Goal: Information Seeking & Learning: Find specific fact

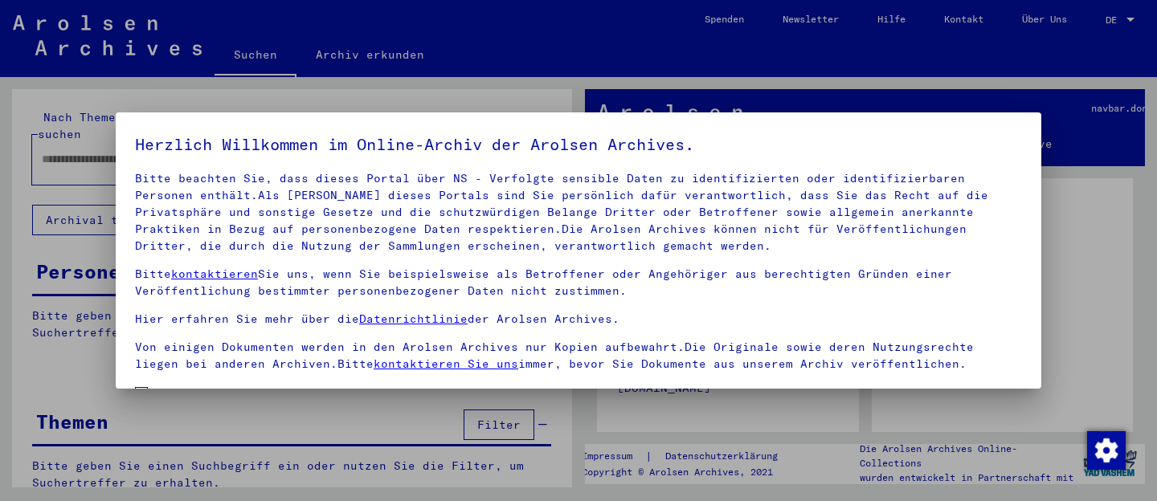
scroll to position [130, 0]
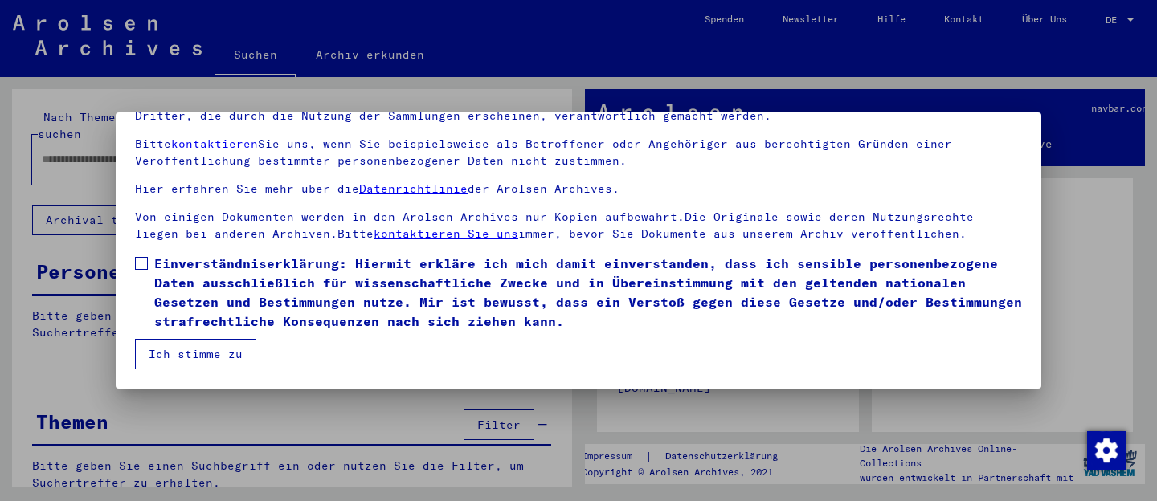
click at [142, 263] on span at bounding box center [141, 263] width 13 height 13
click at [150, 342] on button "Ich stimme zu" at bounding box center [195, 354] width 121 height 31
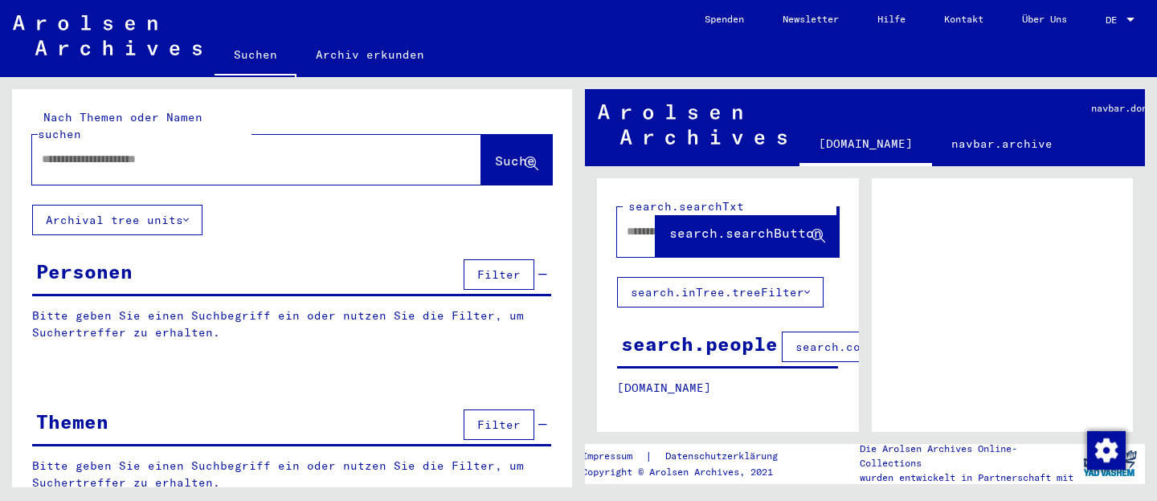
click at [258, 141] on div at bounding box center [237, 159] width 411 height 36
click at [244, 151] on input "text" at bounding box center [242, 159] width 401 height 17
type input "*****"
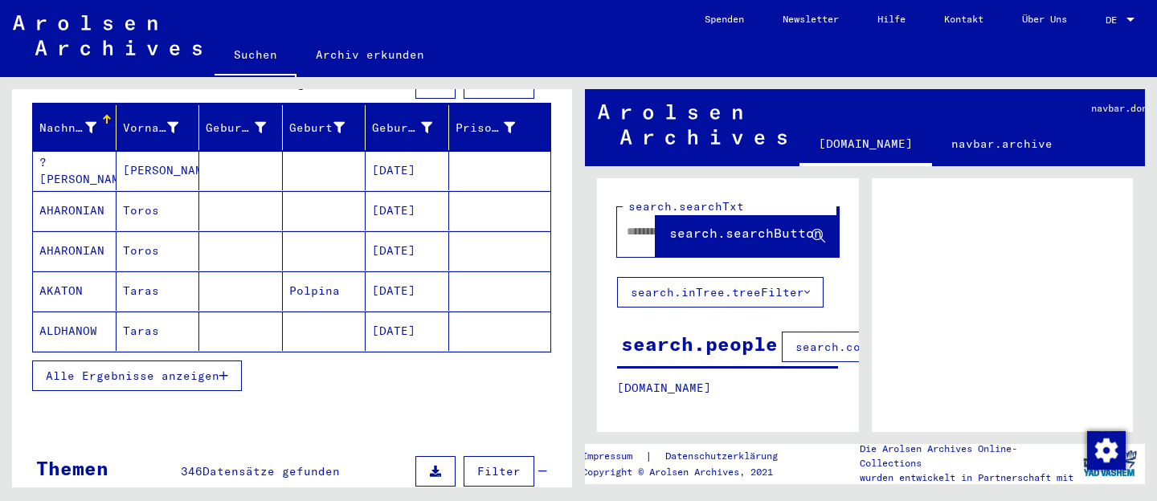
scroll to position [127, 0]
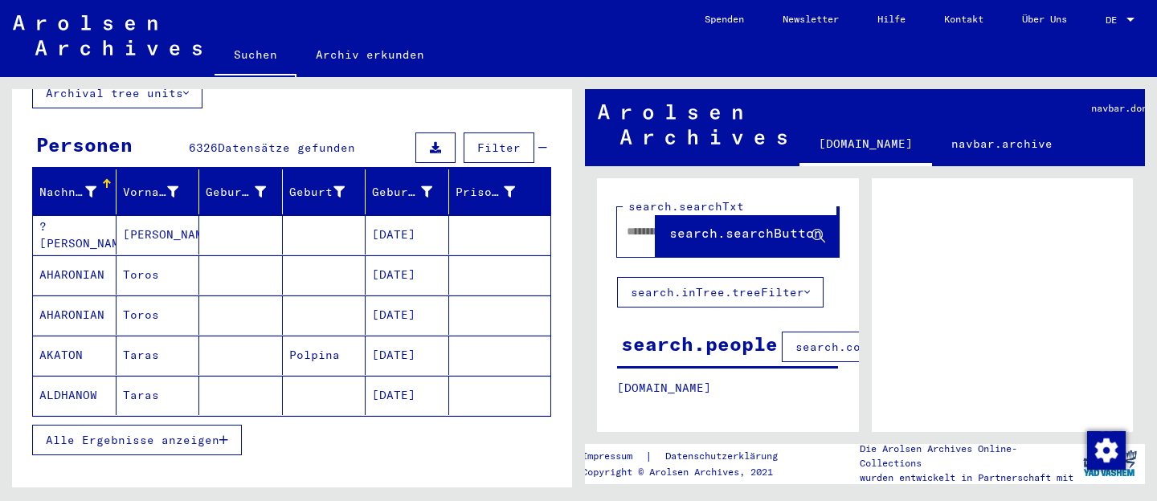
click at [149, 433] on span "Alle Ergebnisse anzeigen" at bounding box center [133, 440] width 174 height 14
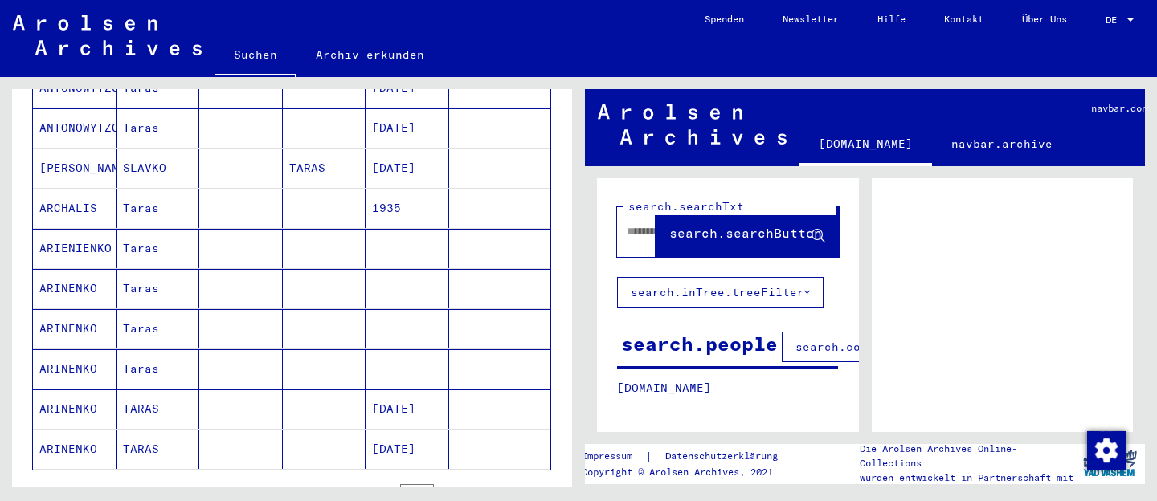
scroll to position [946, 0]
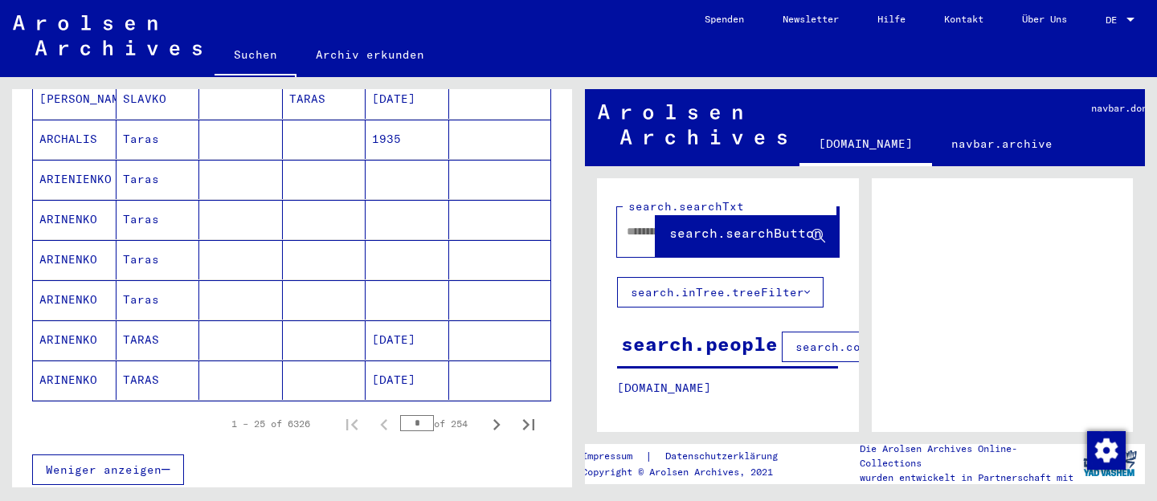
click at [104, 463] on span "Weniger anzeigen" at bounding box center [104, 470] width 116 height 14
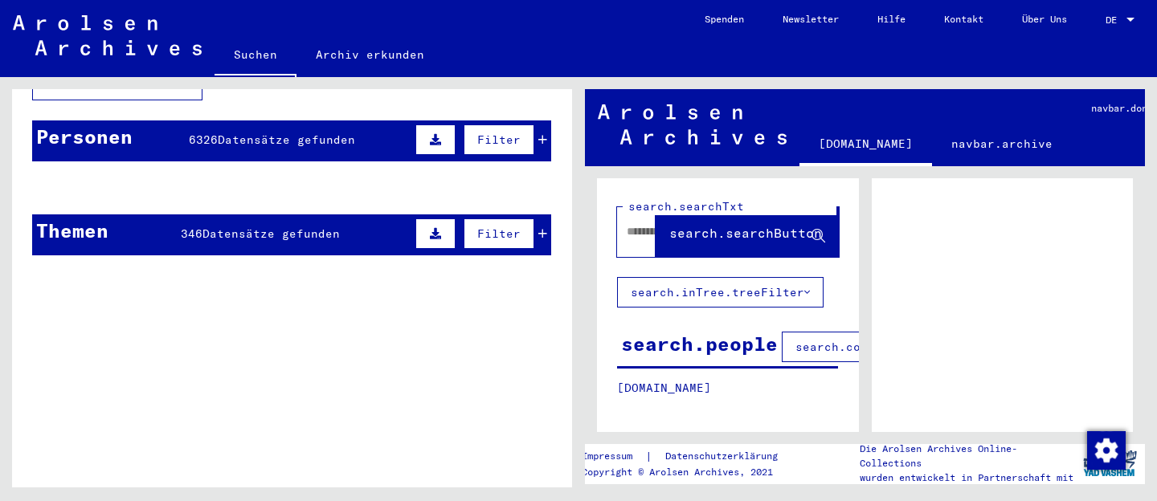
scroll to position [0, 0]
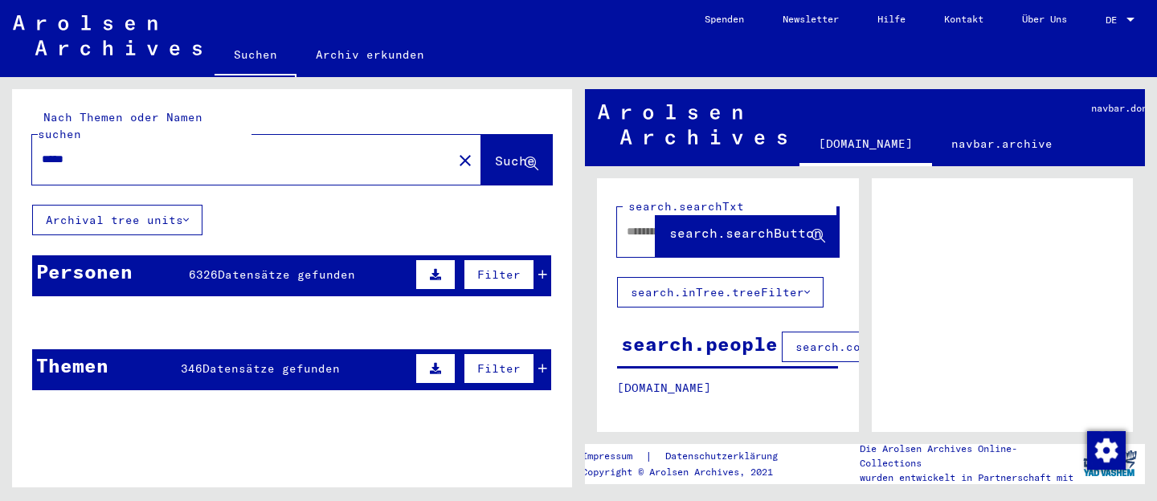
click at [148, 267] on div "Personen 6326 Datensätze gefunden Filter" at bounding box center [291, 275] width 519 height 41
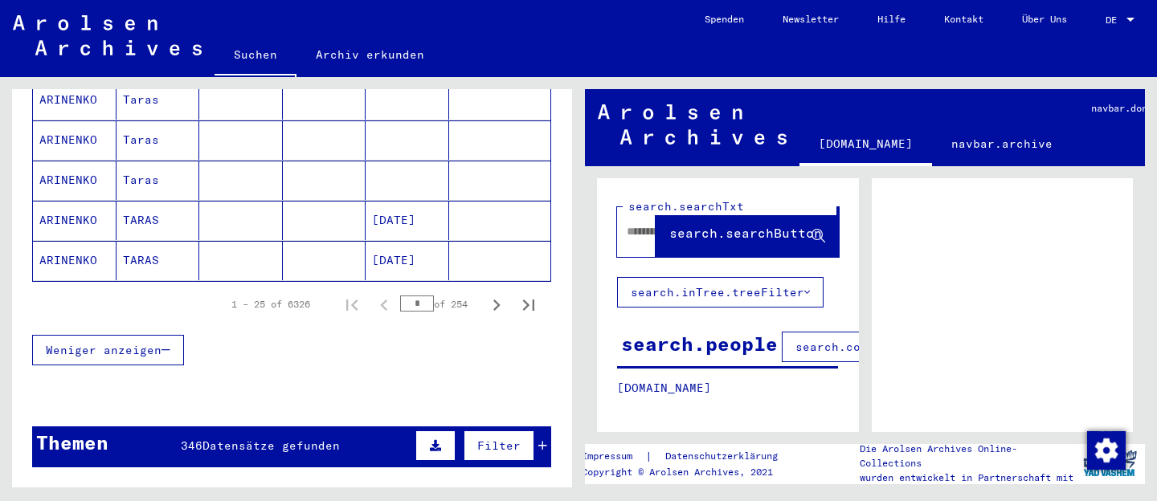
scroll to position [1155, 0]
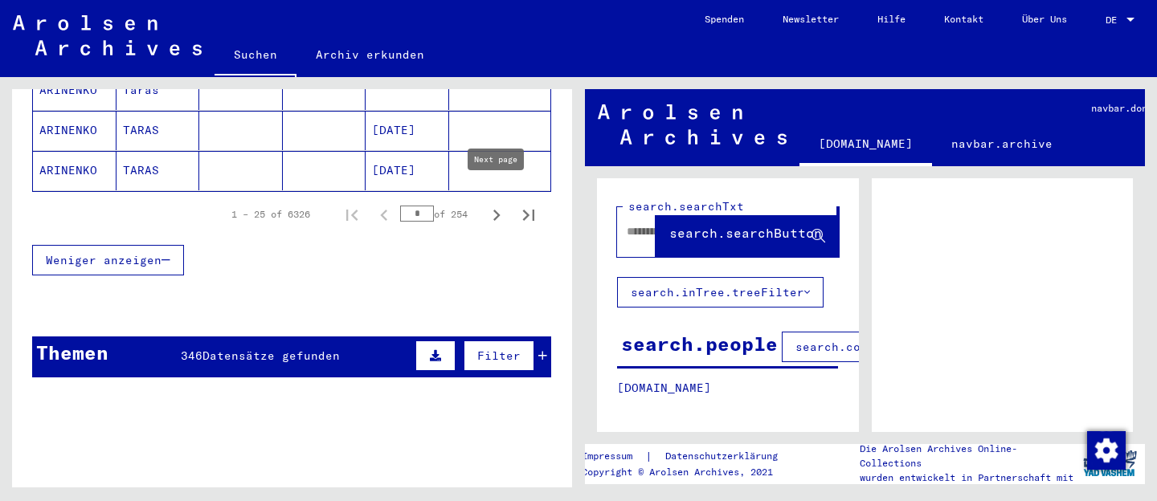
click at [499, 210] on icon "Next page" at bounding box center [496, 215] width 7 height 11
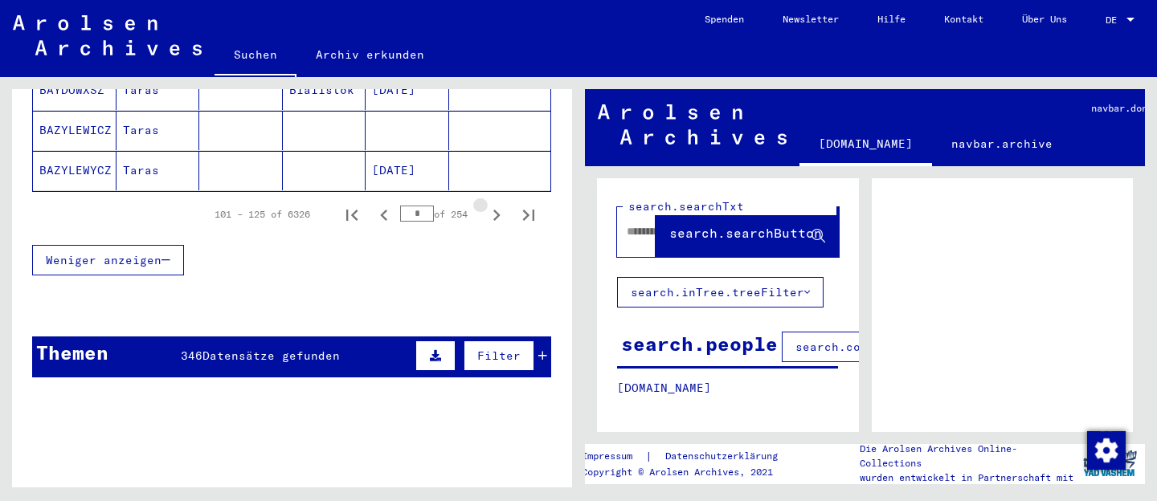
click at [499, 210] on icon "Next page" at bounding box center [496, 215] width 7 height 11
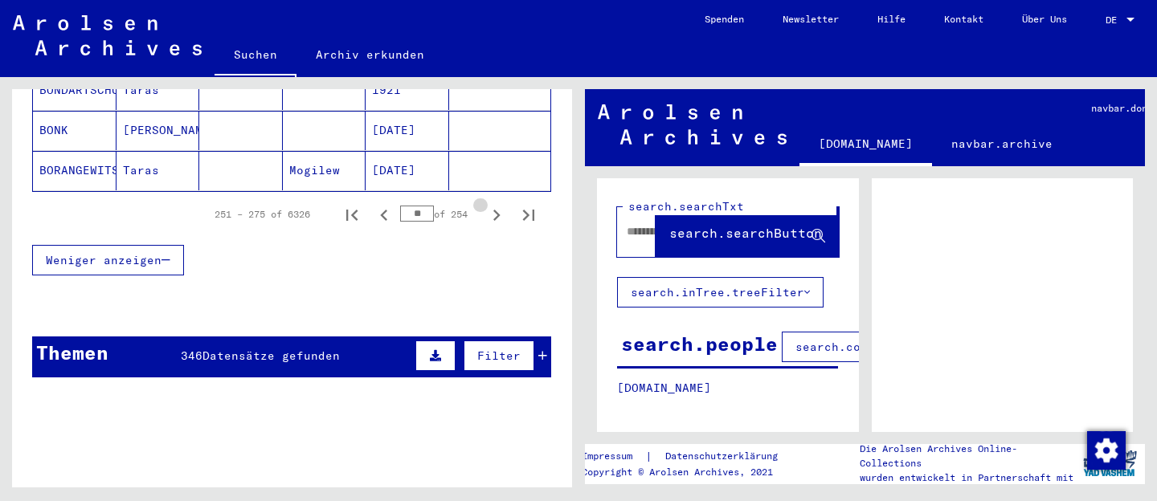
click at [499, 210] on icon "Next page" at bounding box center [496, 215] width 7 height 11
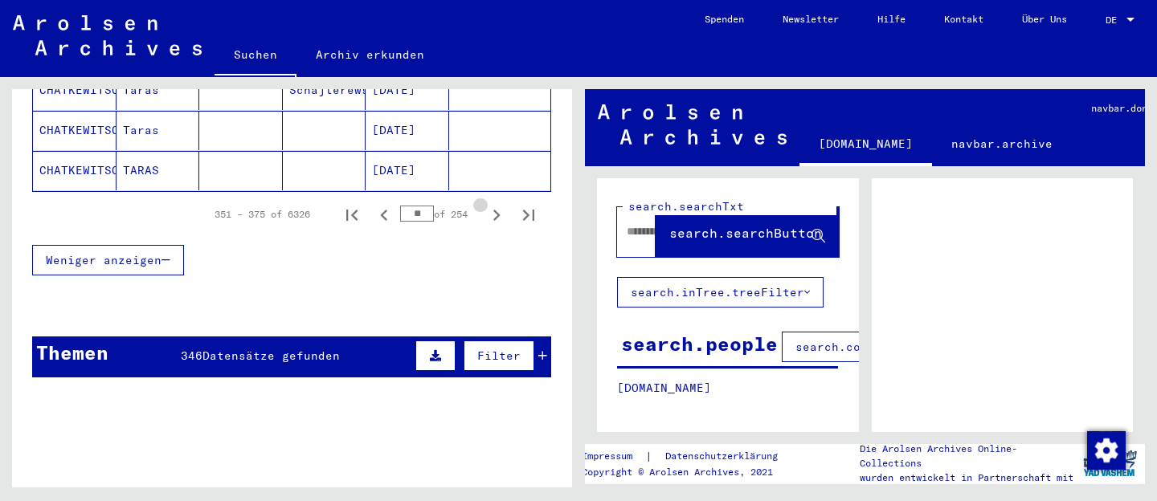
click at [499, 210] on icon "Next page" at bounding box center [496, 215] width 7 height 11
click at [529, 204] on icon "Last page" at bounding box center [528, 215] width 22 height 22
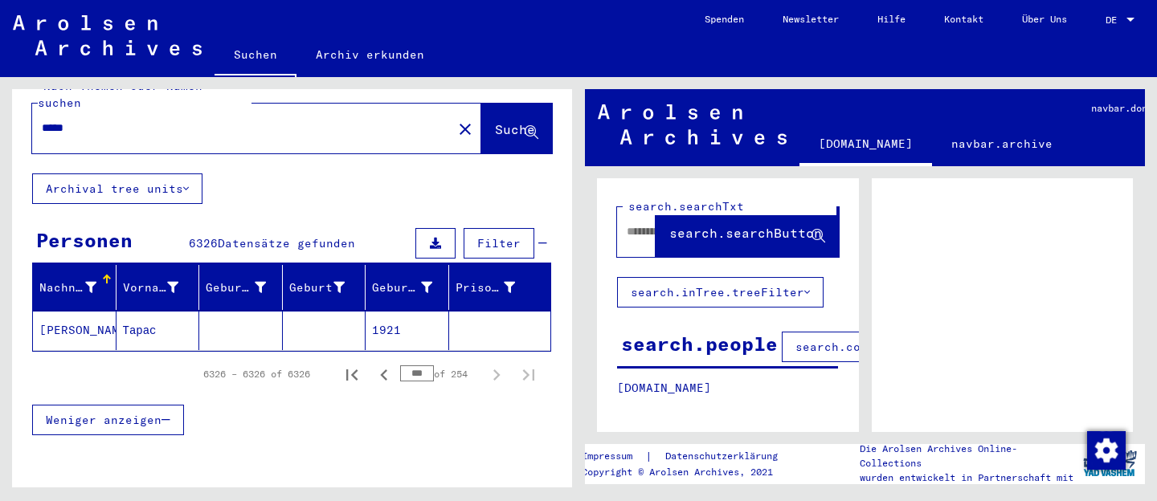
scroll to position [0, 0]
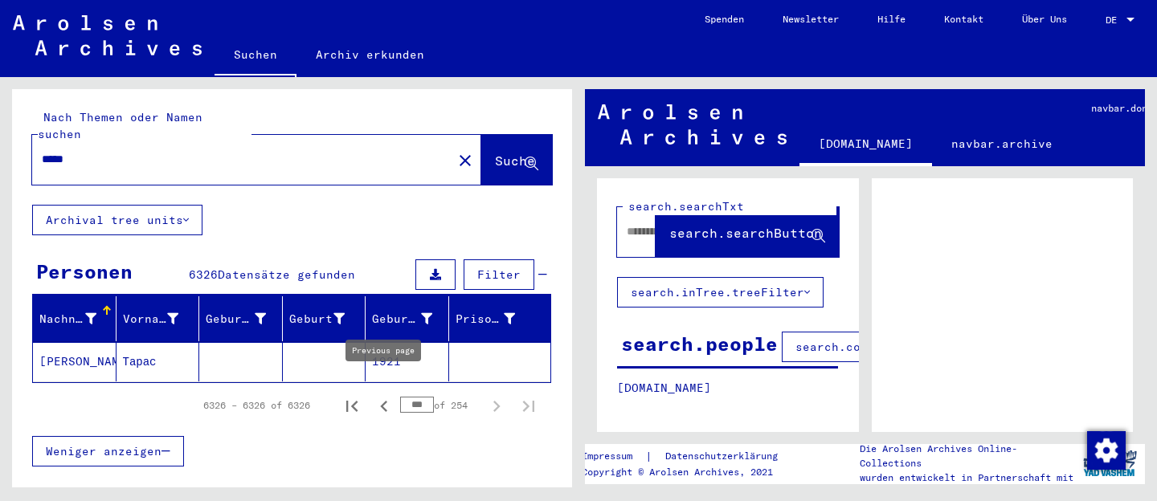
click at [384, 401] on icon "Previous page" at bounding box center [383, 406] width 7 height 11
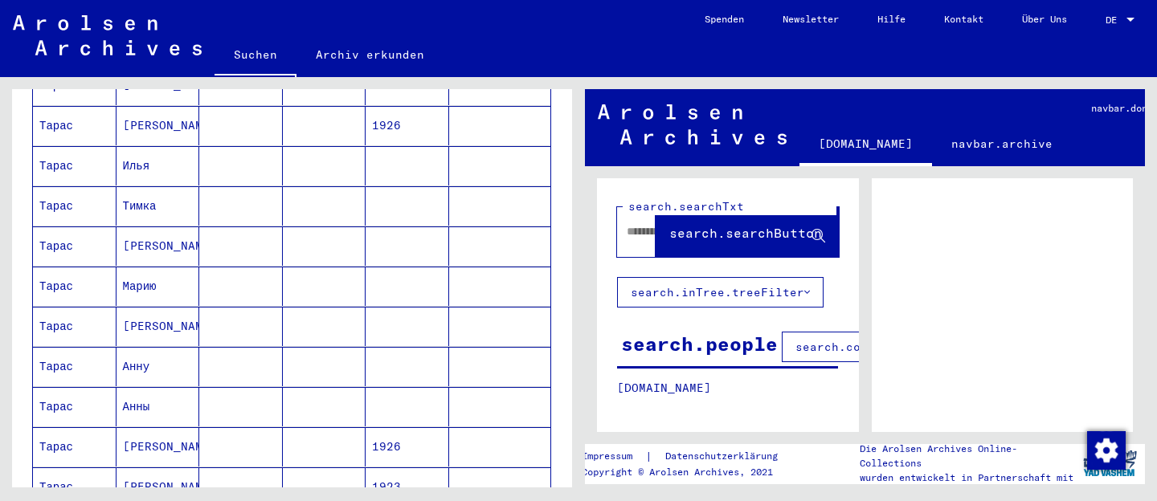
scroll to position [783, 0]
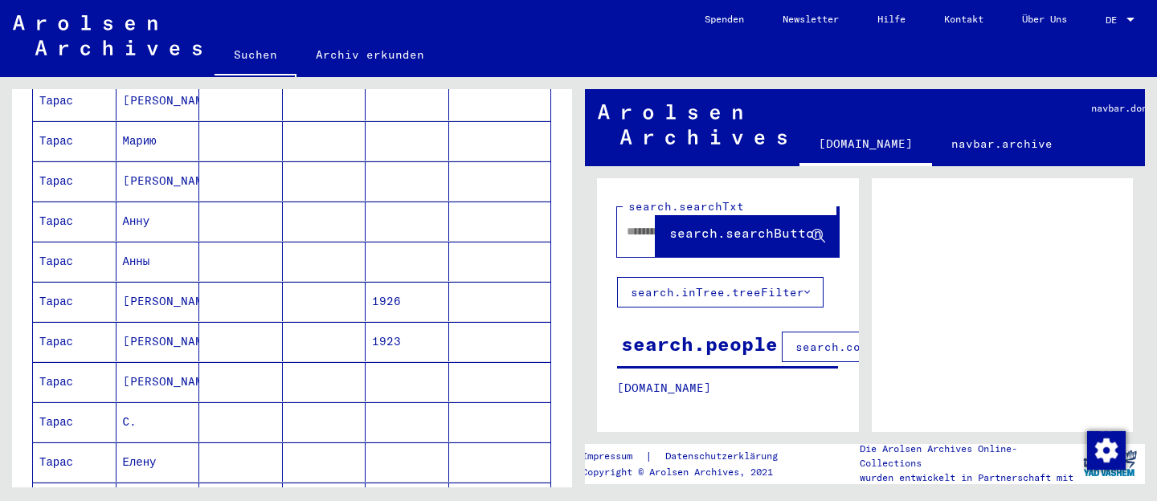
click at [131, 205] on mat-cell "Анну" at bounding box center [158, 221] width 84 height 39
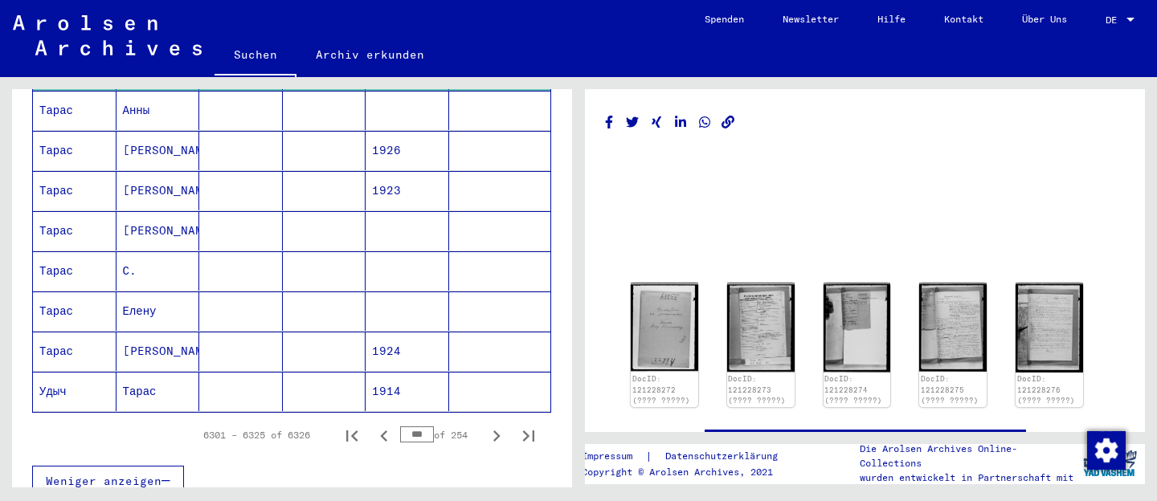
scroll to position [961, 0]
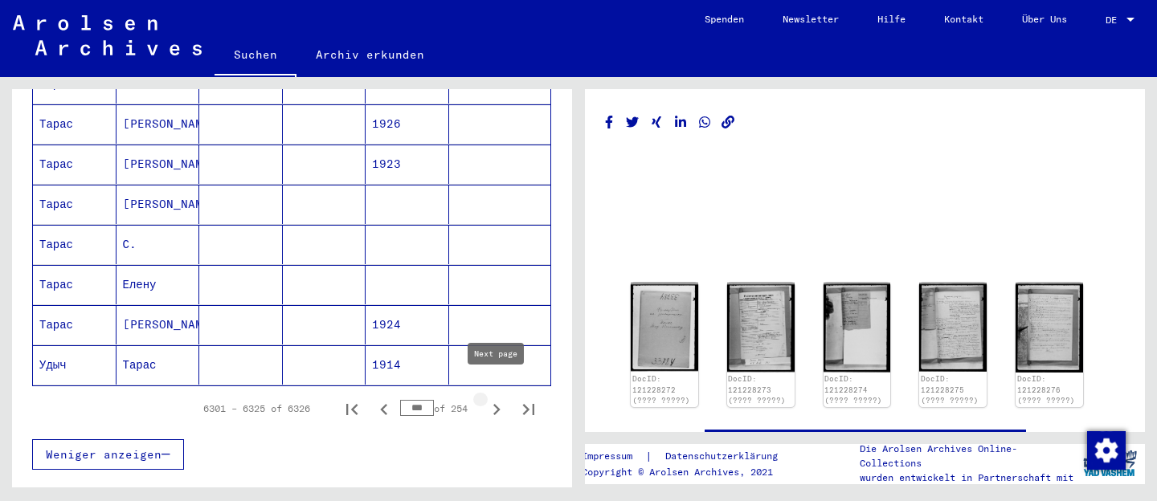
click at [499, 398] on icon "Next page" at bounding box center [496, 409] width 22 height 22
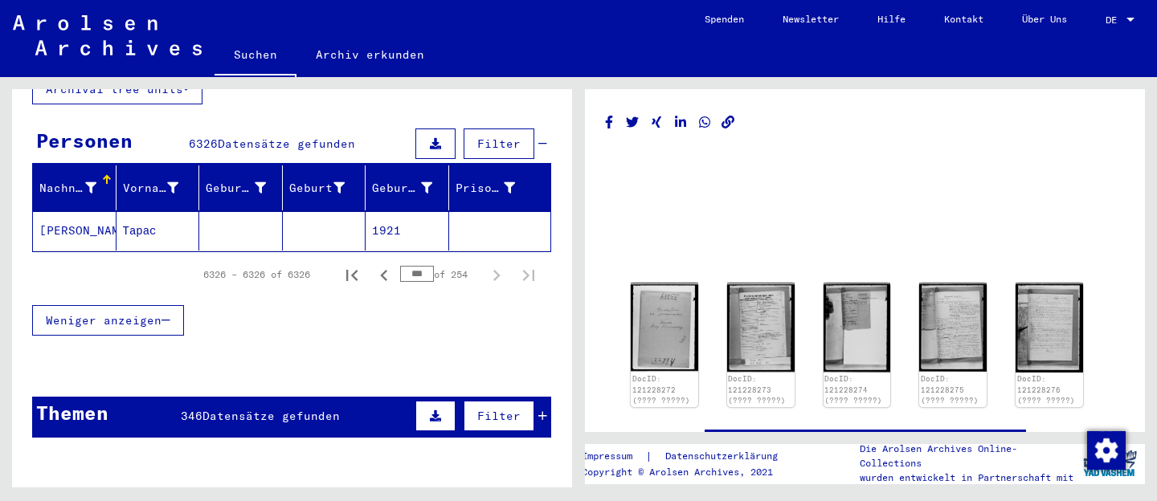
scroll to position [0, 0]
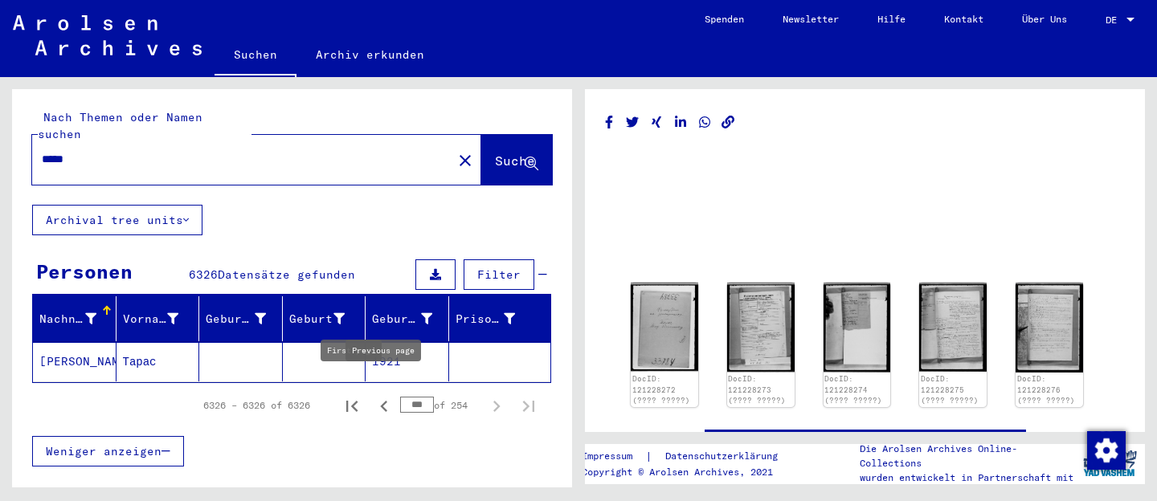
click at [386, 395] on icon "Previous page" at bounding box center [384, 406] width 22 height 22
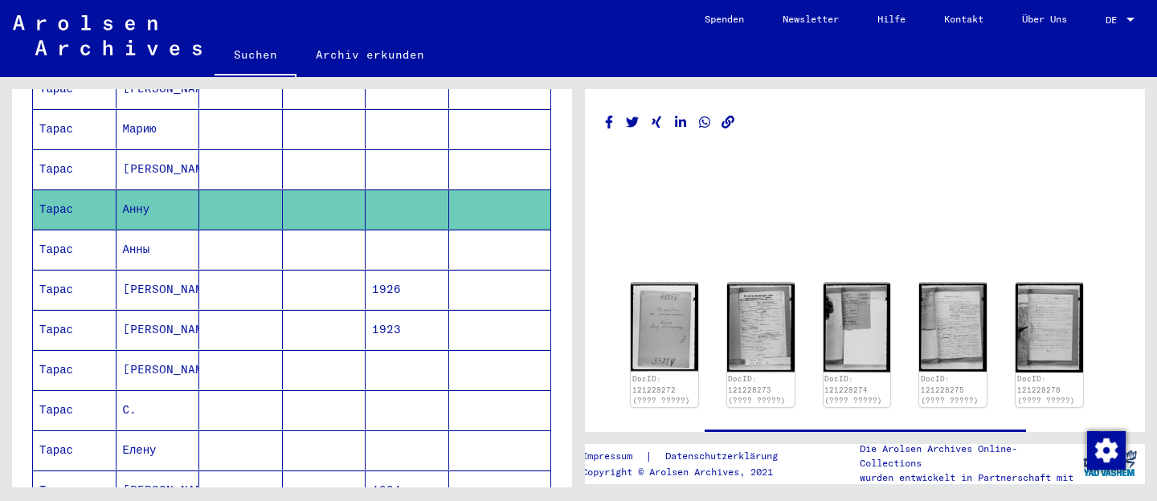
scroll to position [956, 0]
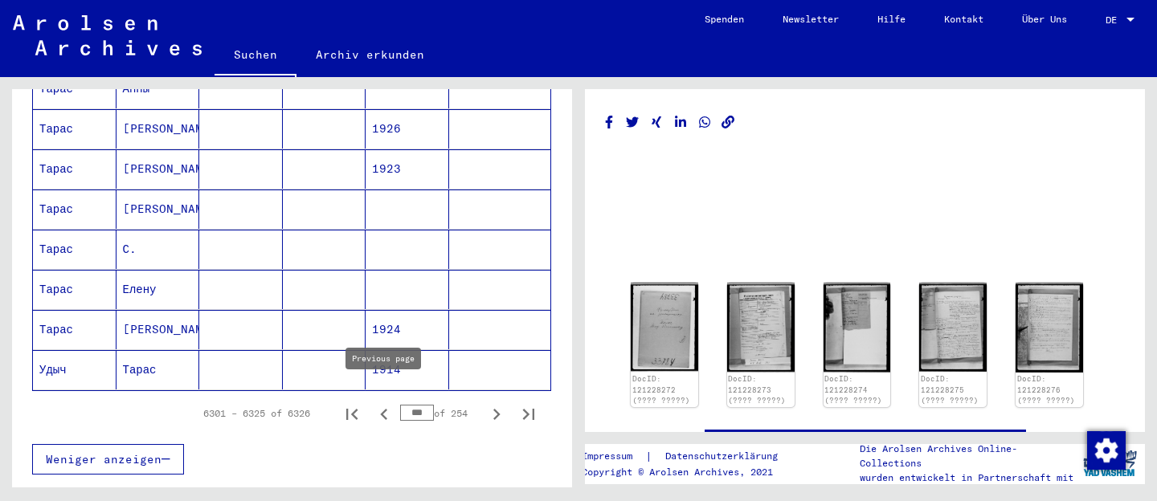
click at [382, 409] on icon "Previous page" at bounding box center [383, 414] width 7 height 11
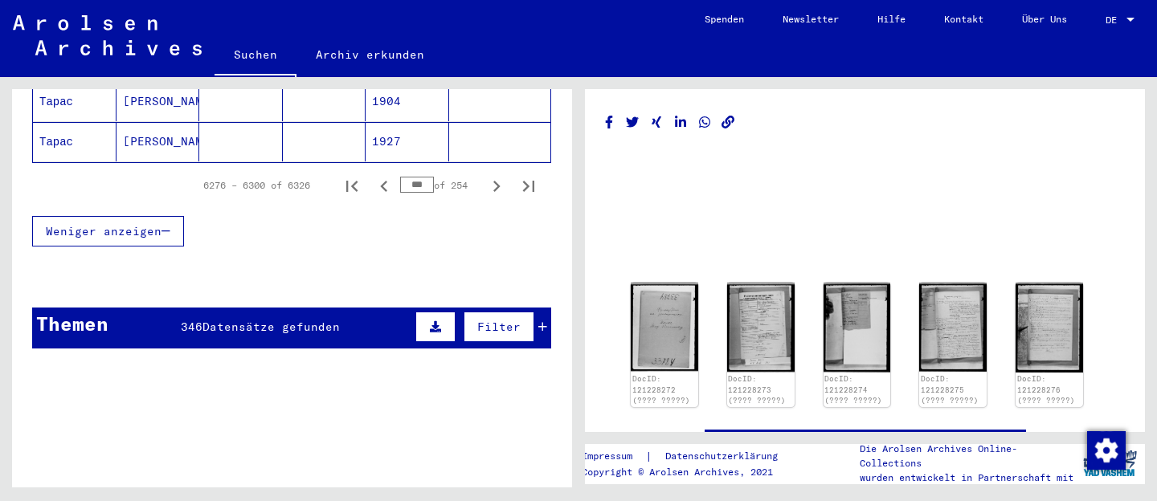
scroll to position [1193, 0]
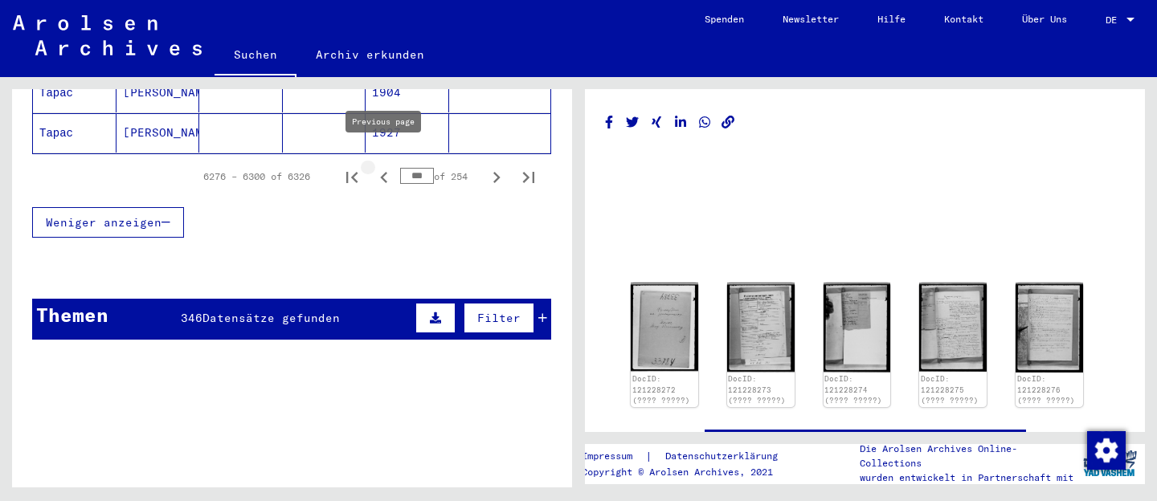
click at [387, 166] on icon "Previous page" at bounding box center [384, 177] width 22 height 22
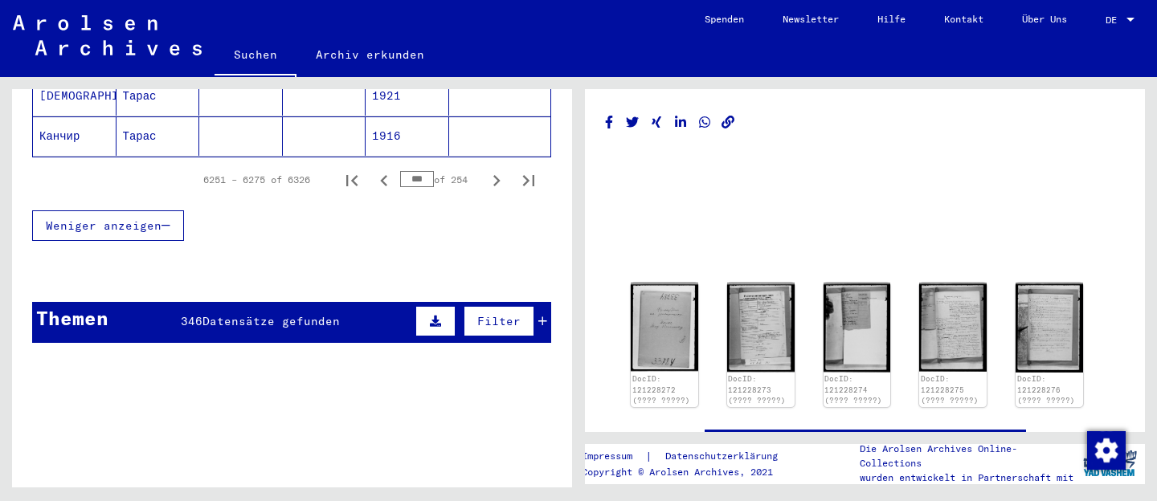
scroll to position [1168, 0]
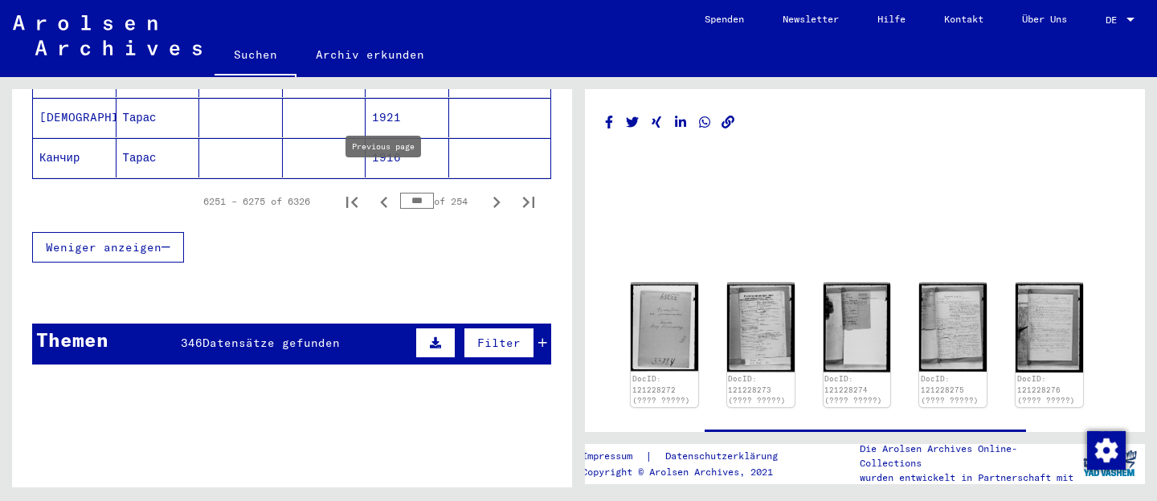
click at [386, 191] on icon "Previous page" at bounding box center [384, 202] width 22 height 22
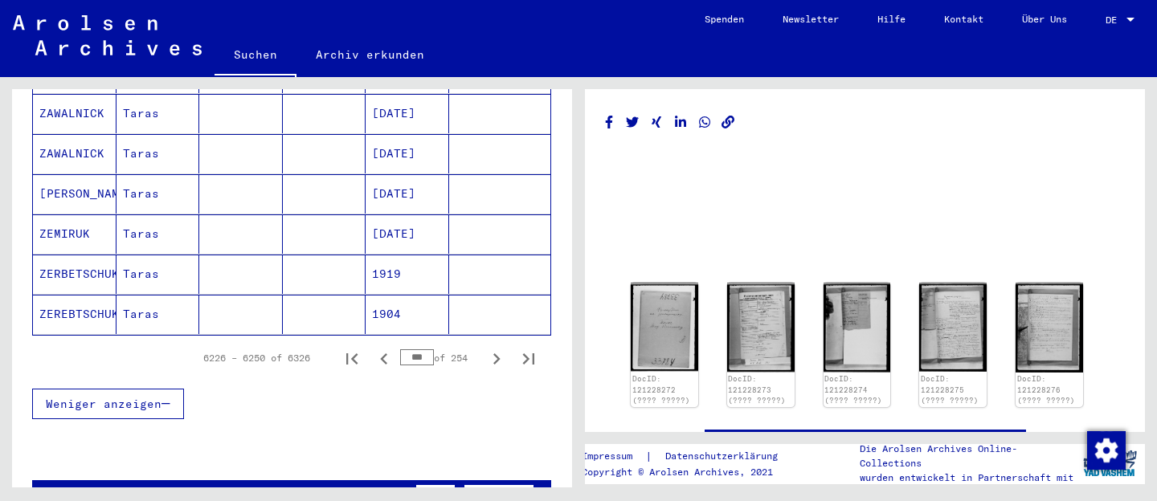
scroll to position [1101, 0]
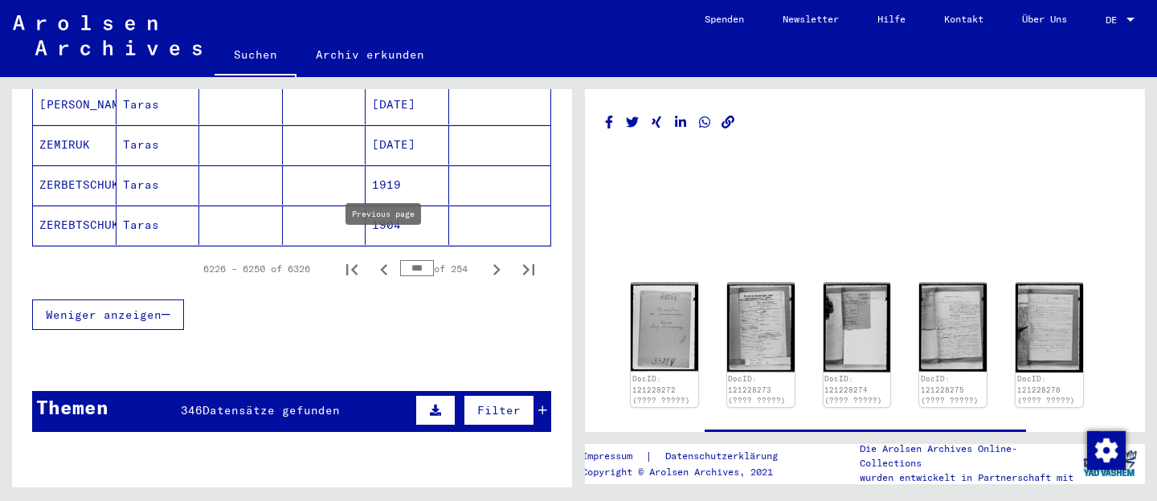
click at [382, 259] on icon "Previous page" at bounding box center [384, 270] width 22 height 22
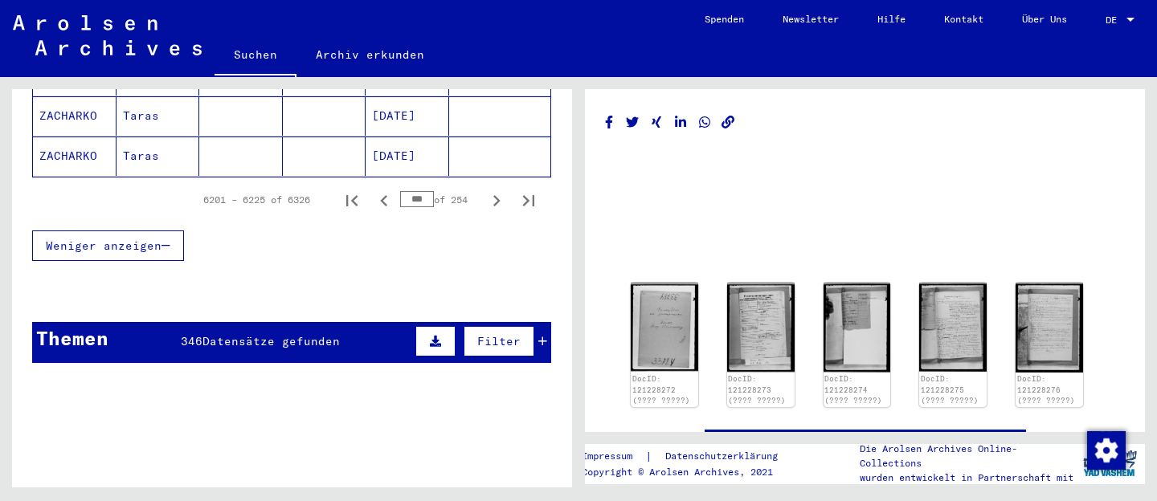
scroll to position [1168, 0]
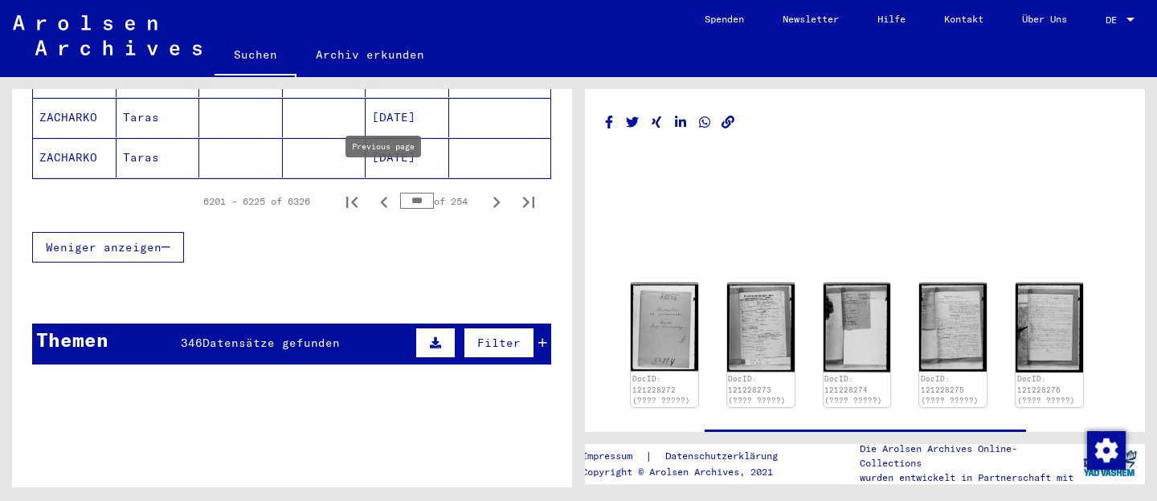
click at [386, 191] on icon "Previous page" at bounding box center [384, 202] width 22 height 22
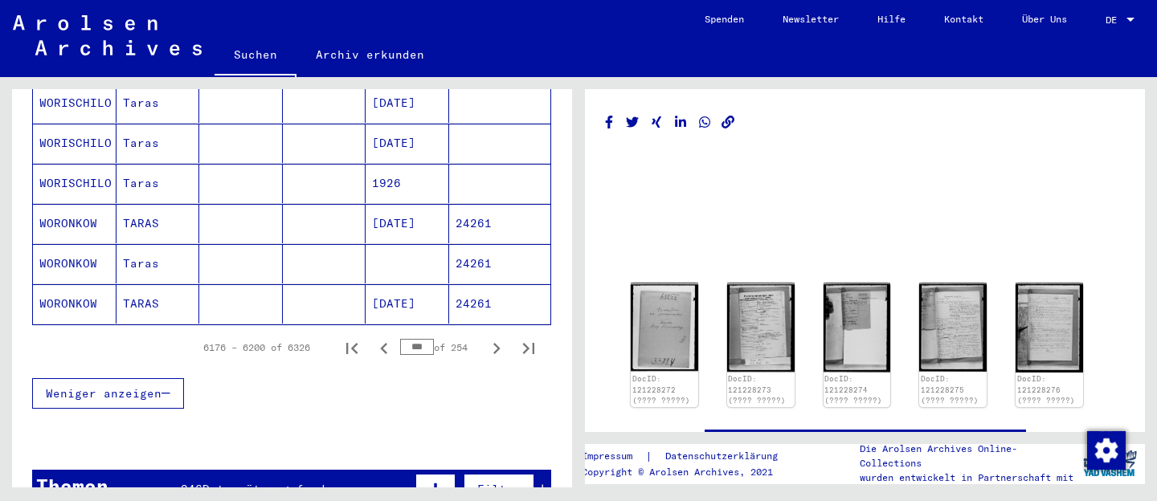
scroll to position [1060, 0]
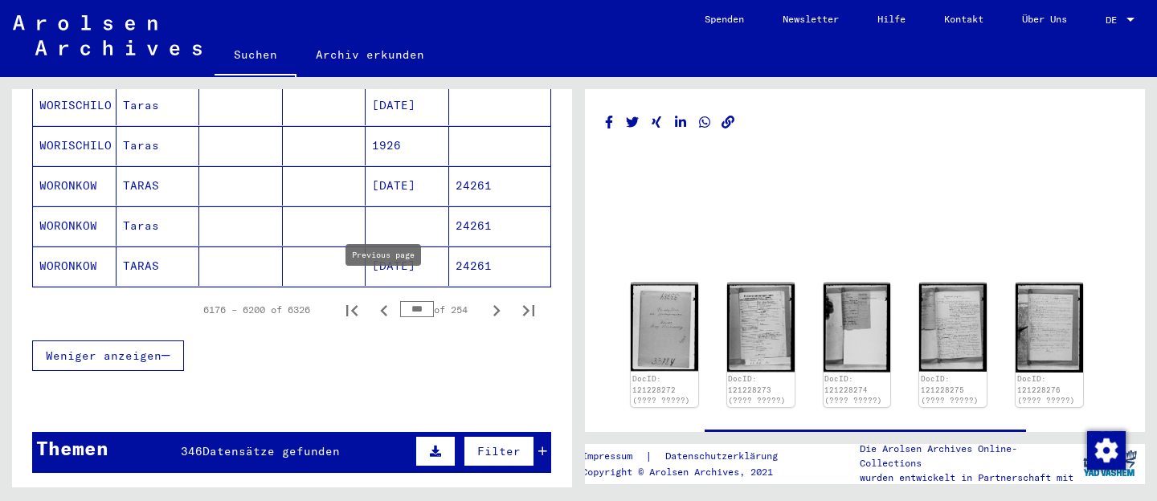
click at [383, 305] on icon "Previous page" at bounding box center [383, 310] width 7 height 11
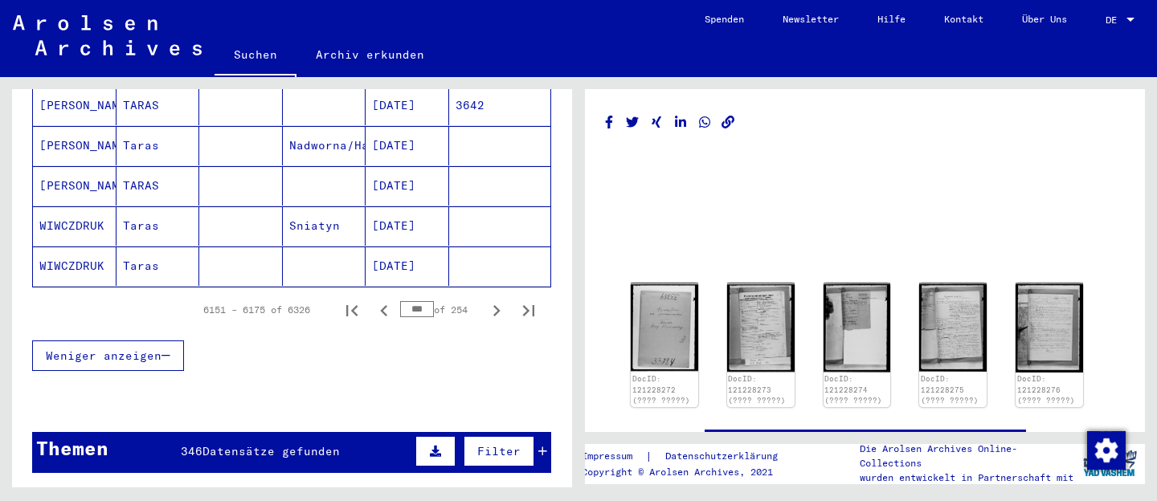
click at [383, 305] on icon "Previous page" at bounding box center [383, 310] width 7 height 11
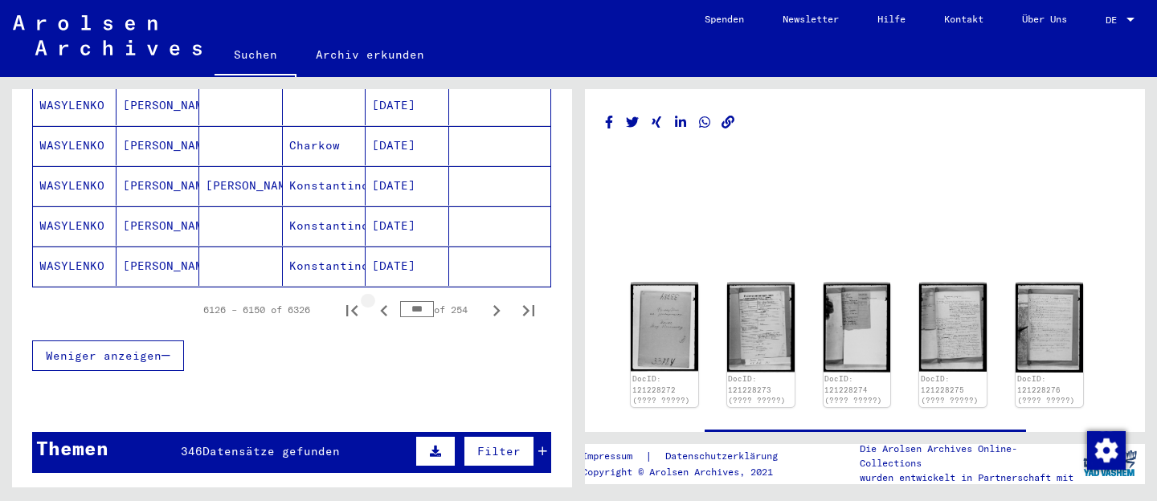
click at [383, 305] on icon "Previous page" at bounding box center [383, 310] width 7 height 11
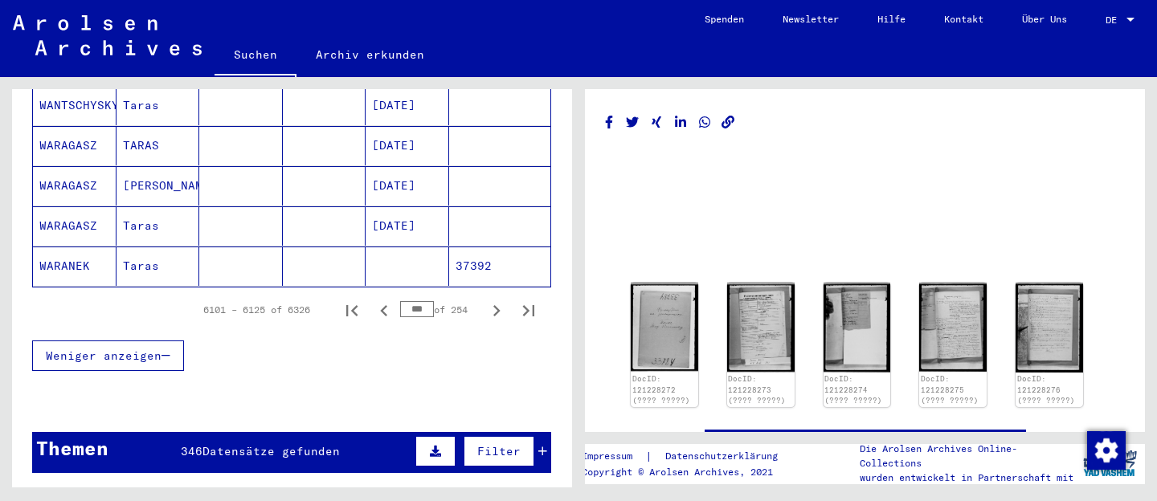
click at [383, 305] on icon "Previous page" at bounding box center [383, 310] width 7 height 11
click at [496, 300] on icon "Next page" at bounding box center [496, 311] width 22 height 22
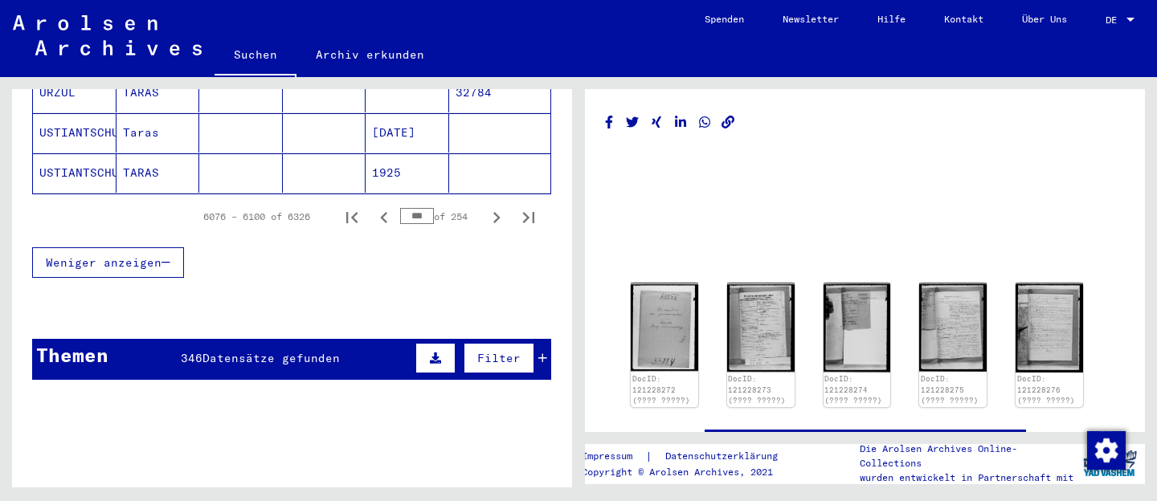
scroll to position [1166, 0]
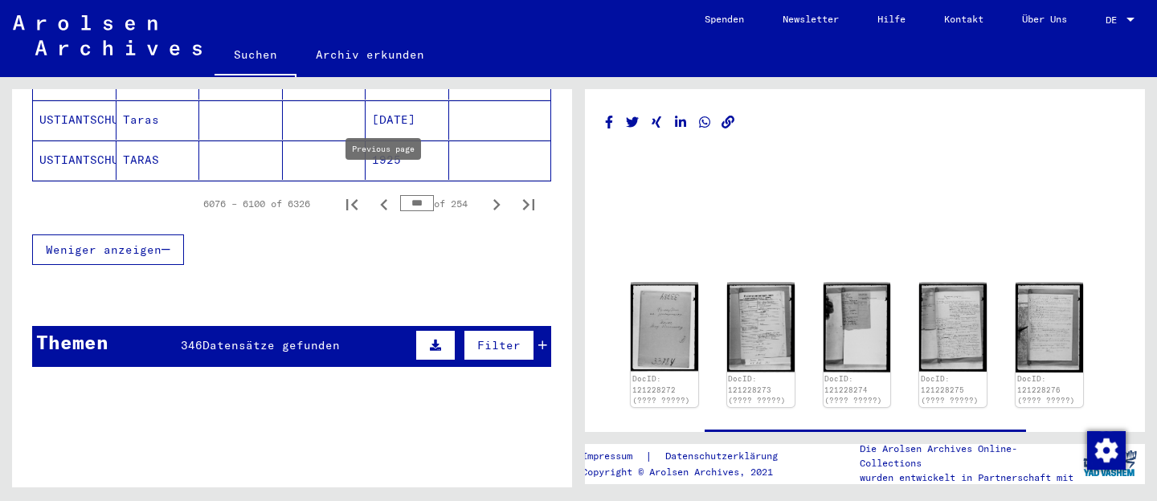
click at [387, 194] on icon "Previous page" at bounding box center [384, 205] width 22 height 22
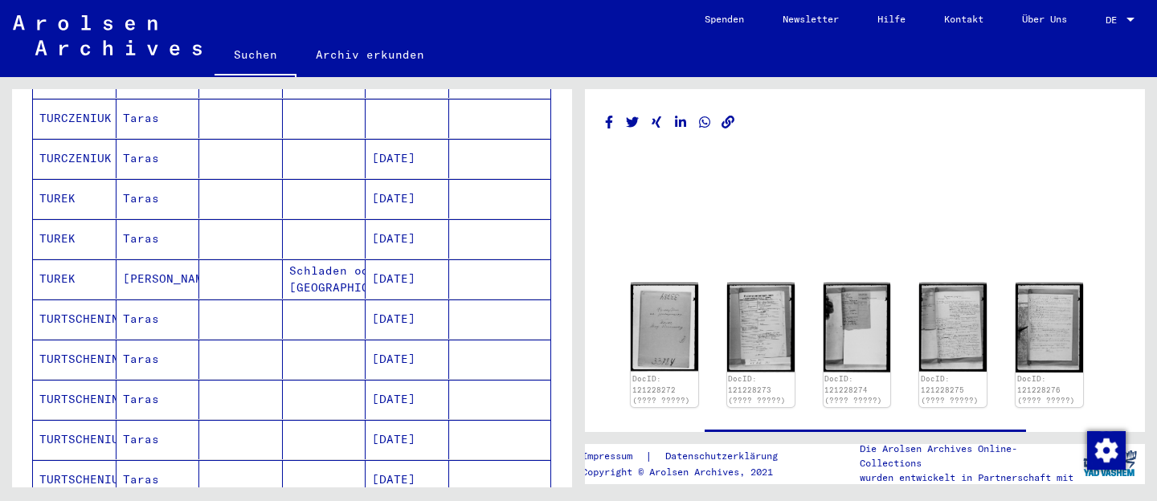
scroll to position [713, 0]
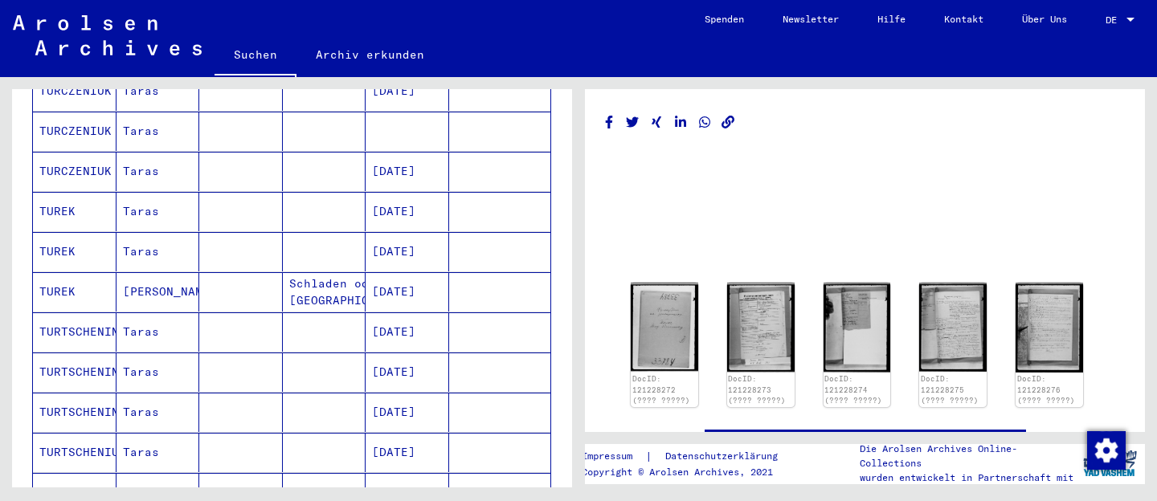
click at [158, 283] on mat-cell "[PERSON_NAME]" at bounding box center [158, 291] width 84 height 39
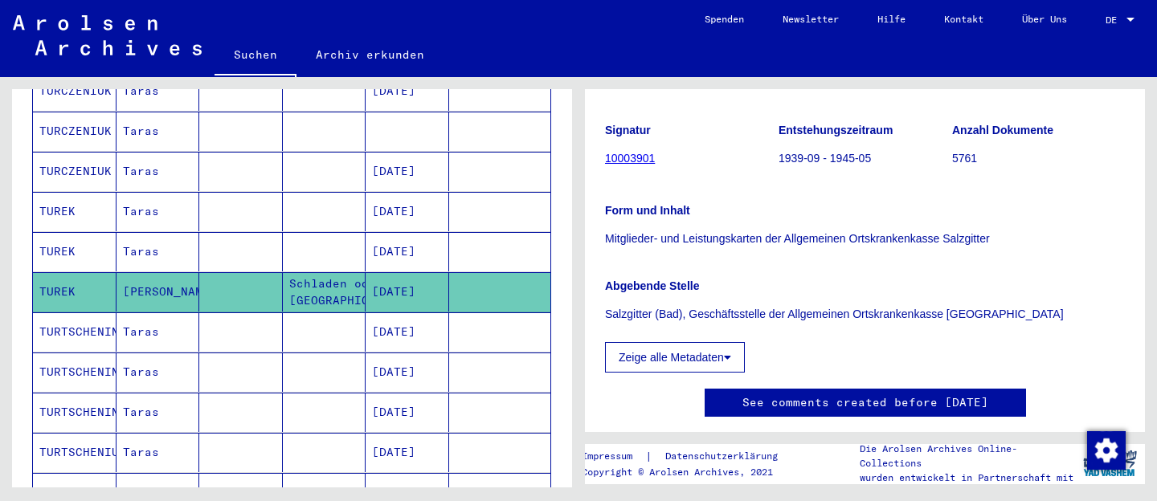
scroll to position [239, 0]
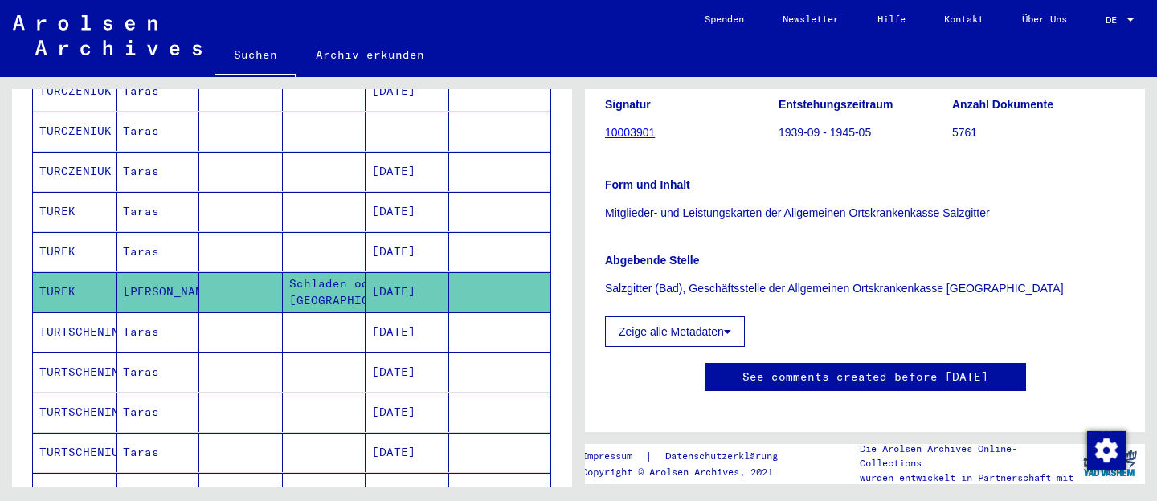
click at [725, 325] on button "Zeige alle Metadaten" at bounding box center [675, 332] width 140 height 31
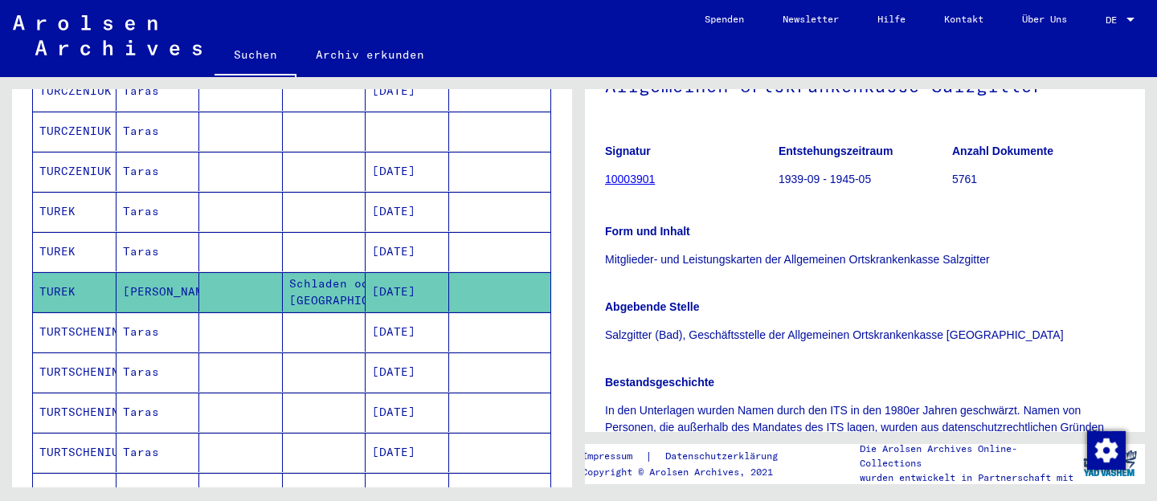
scroll to position [81, 0]
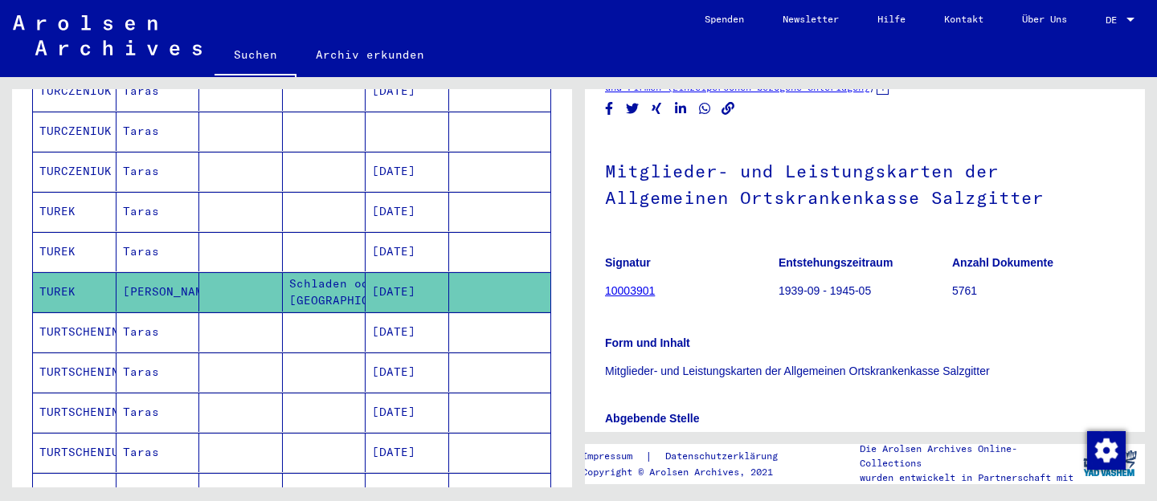
click at [150, 232] on mat-cell "Taras" at bounding box center [158, 251] width 84 height 39
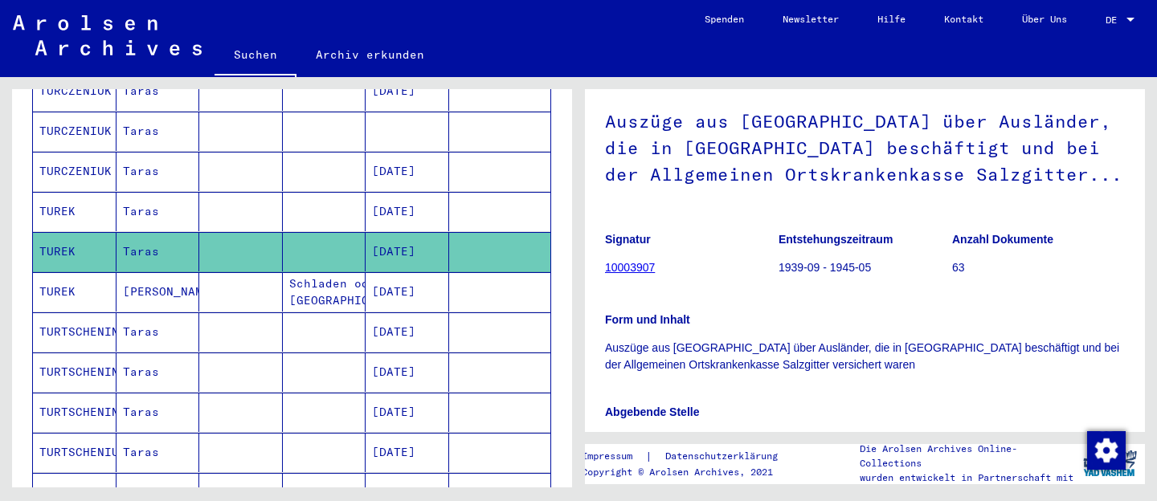
scroll to position [144, 0]
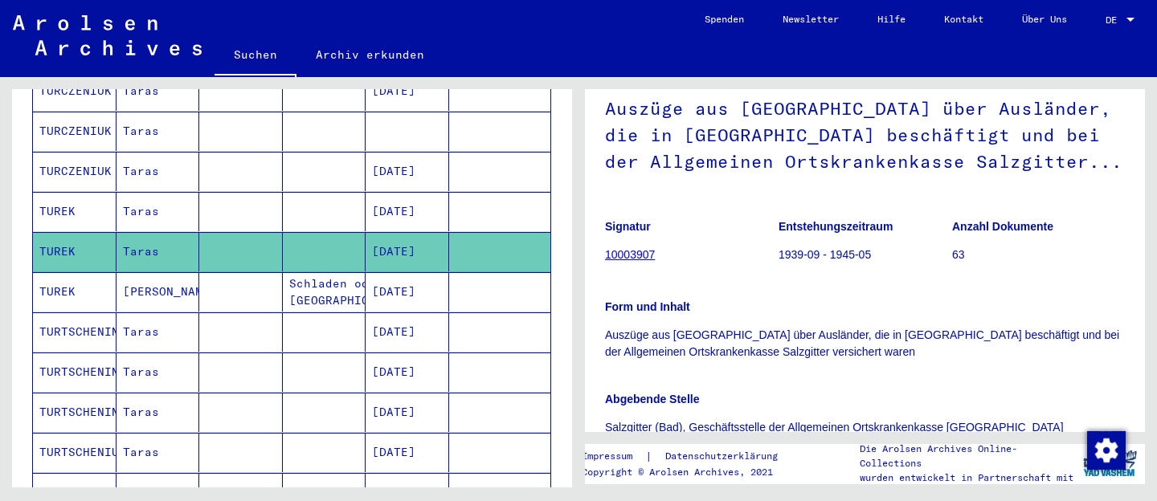
click at [130, 192] on mat-cell "Taras" at bounding box center [158, 211] width 84 height 39
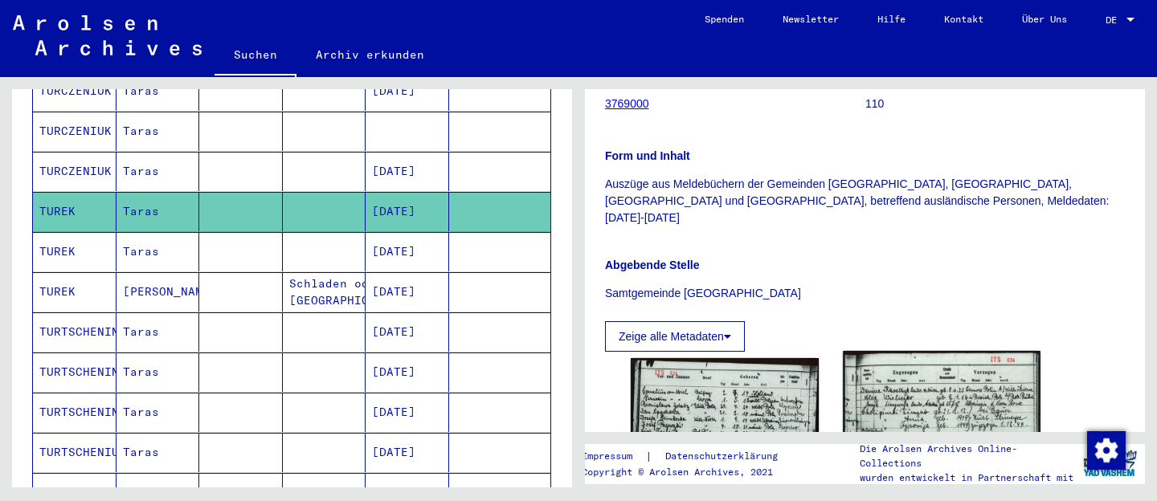
scroll to position [262, 0]
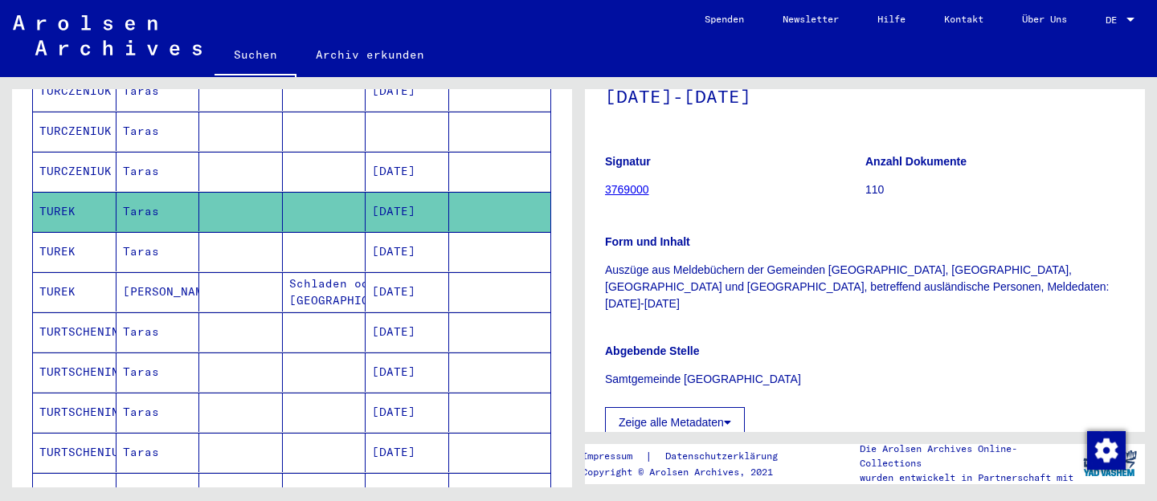
drag, startPoint x: 917, startPoint y: 260, endPoint x: 599, endPoint y: 243, distance: 318.6
click at [579, 243] on div "2 Registrierungen von Ausländern und deutschen Verfolgten durch öffentliche Ein…" at bounding box center [868, 282] width 578 height 411
click at [624, 262] on p "Auszüge aus Meldebüchern der Gemeinden [GEOGRAPHIC_DATA], [GEOGRAPHIC_DATA], [G…" at bounding box center [865, 287] width 520 height 51
drag, startPoint x: 607, startPoint y: 211, endPoint x: 743, endPoint y: 333, distance: 182.7
click at [743, 333] on div "Signatur 3769000 Anzahl Dokumente 110 Form und Inhalt Auszüge aus Meldebüchern …" at bounding box center [865, 290] width 520 height 296
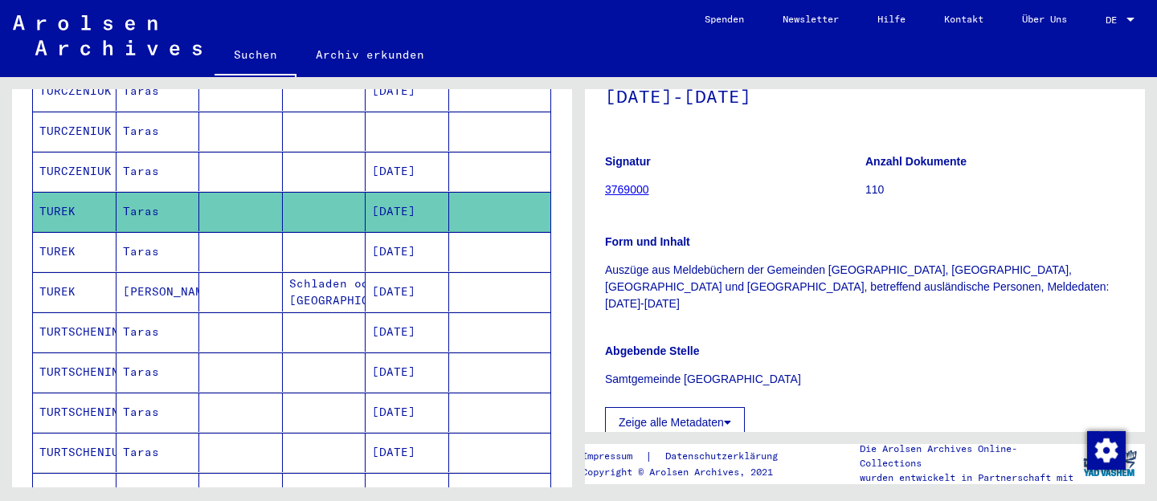
copy div "Form und Inhalt Auszüge aus Meldebüchern der Gemeinden [GEOGRAPHIC_DATA], [GEOG…"
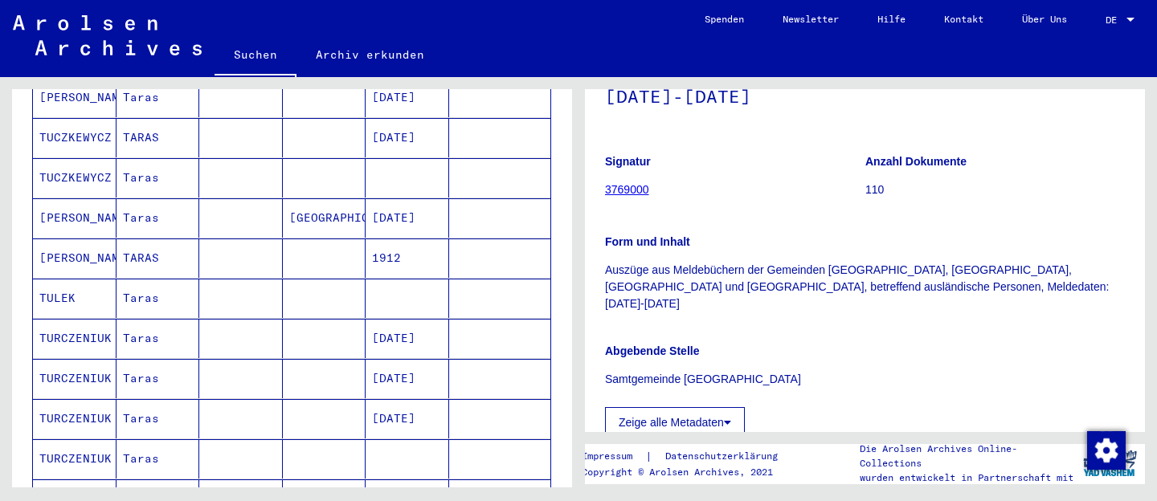
scroll to position [382, 0]
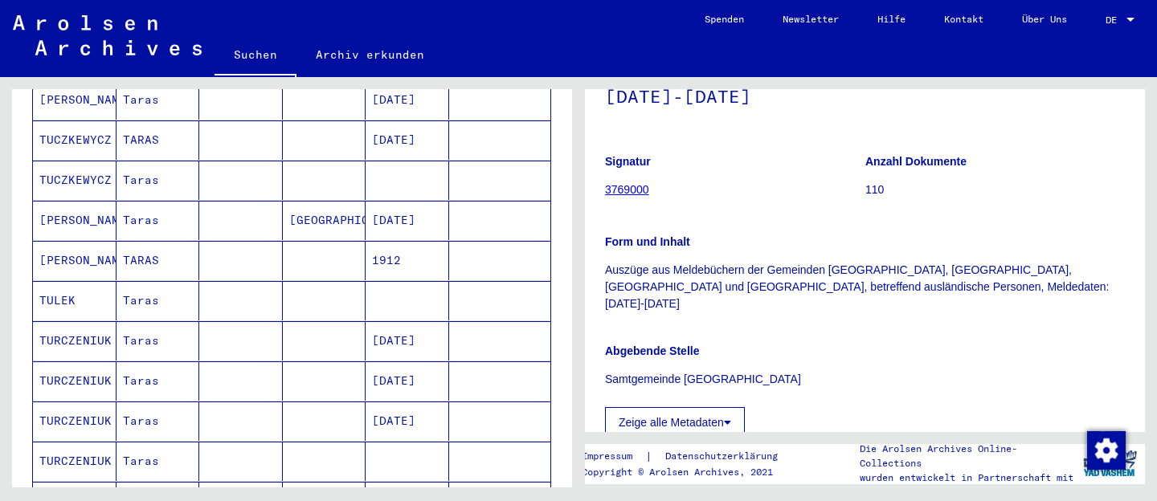
click at [349, 283] on mat-cell at bounding box center [325, 300] width 84 height 39
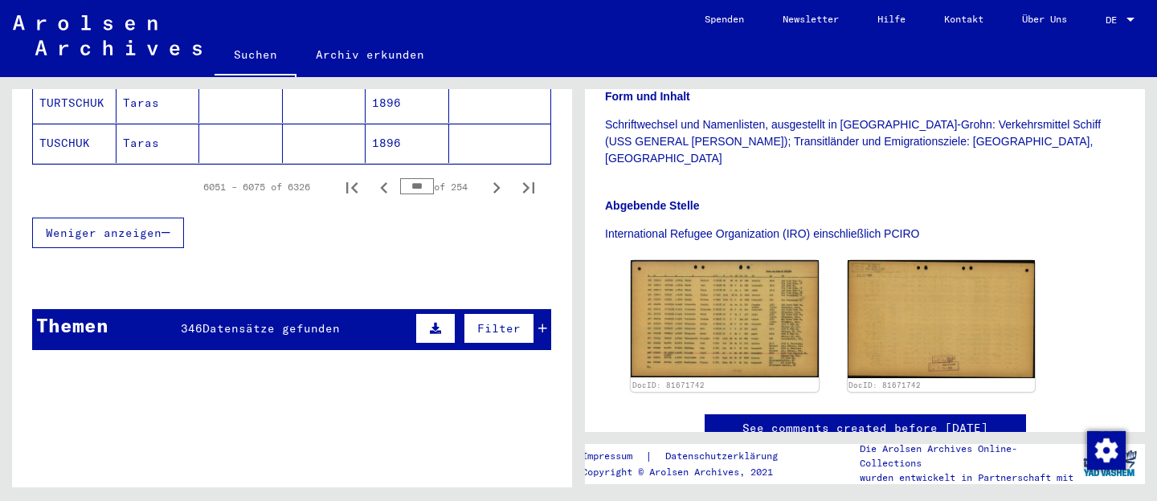
scroll to position [1182, 0]
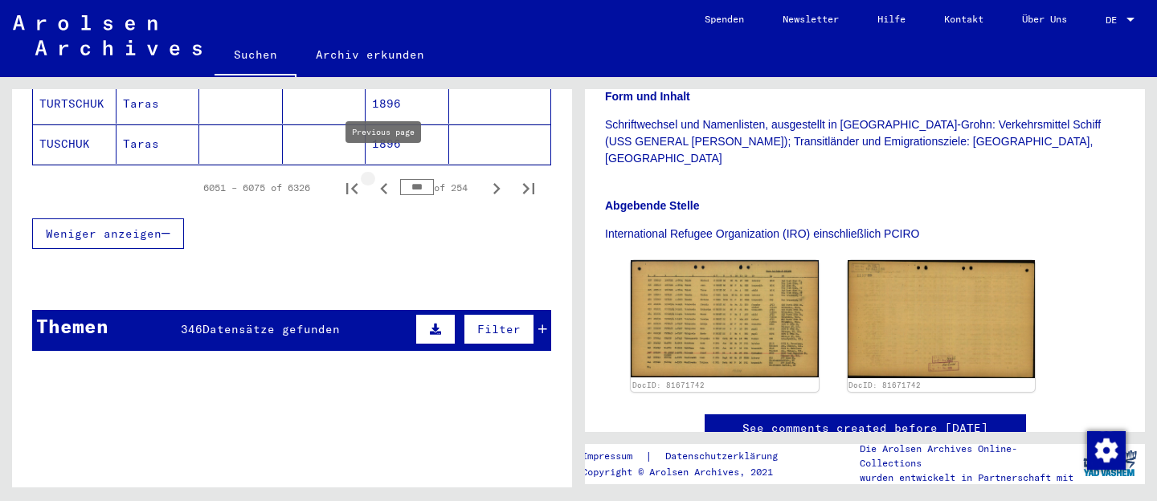
click at [387, 178] on icon "Previous page" at bounding box center [384, 189] width 22 height 22
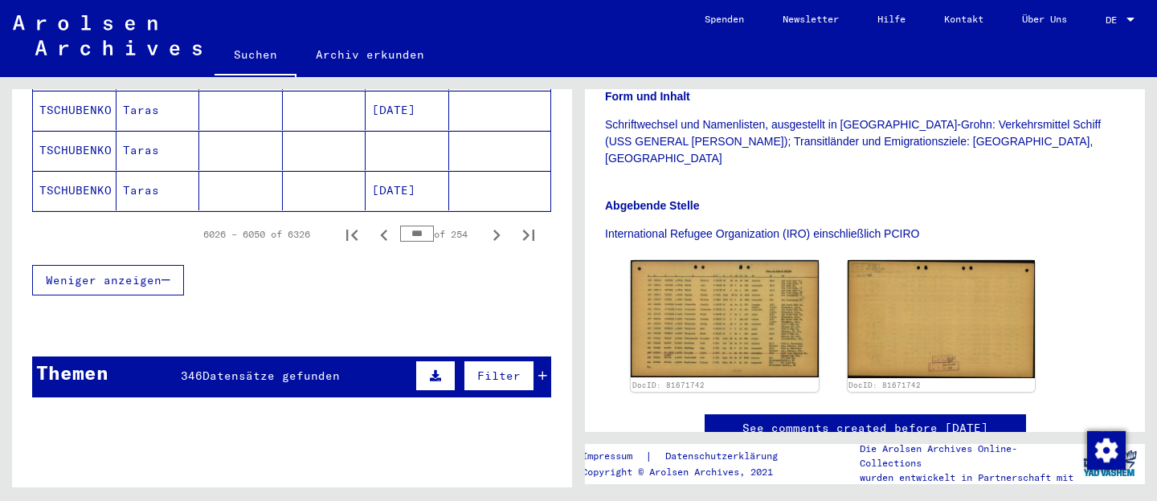
scroll to position [1138, 0]
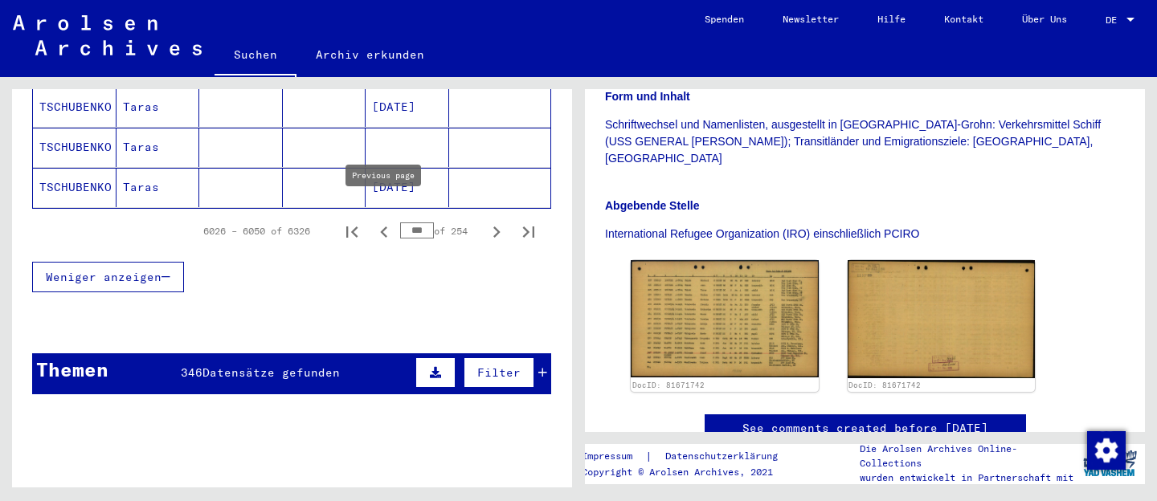
click at [386, 221] on icon "Previous page" at bounding box center [384, 232] width 22 height 22
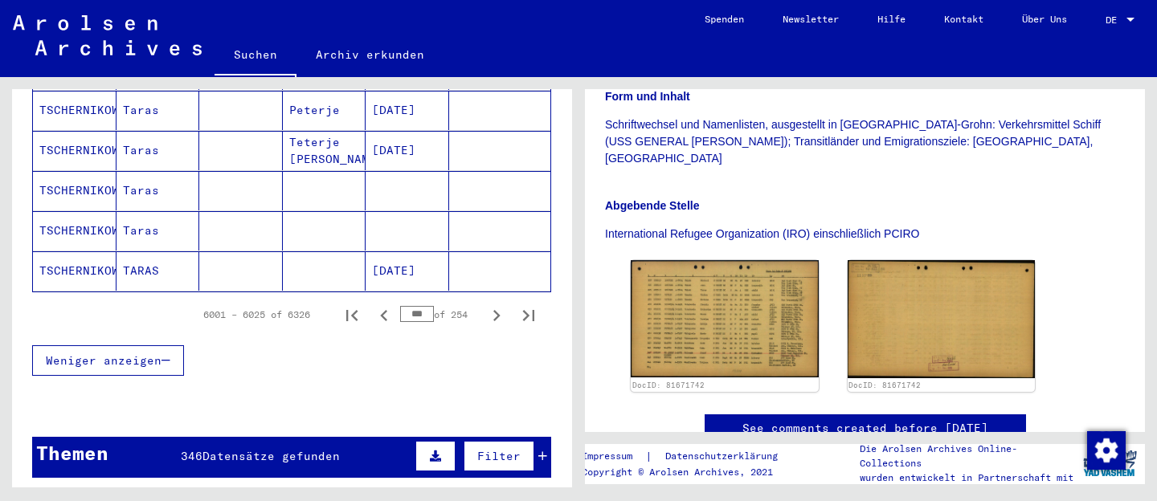
scroll to position [1052, 0]
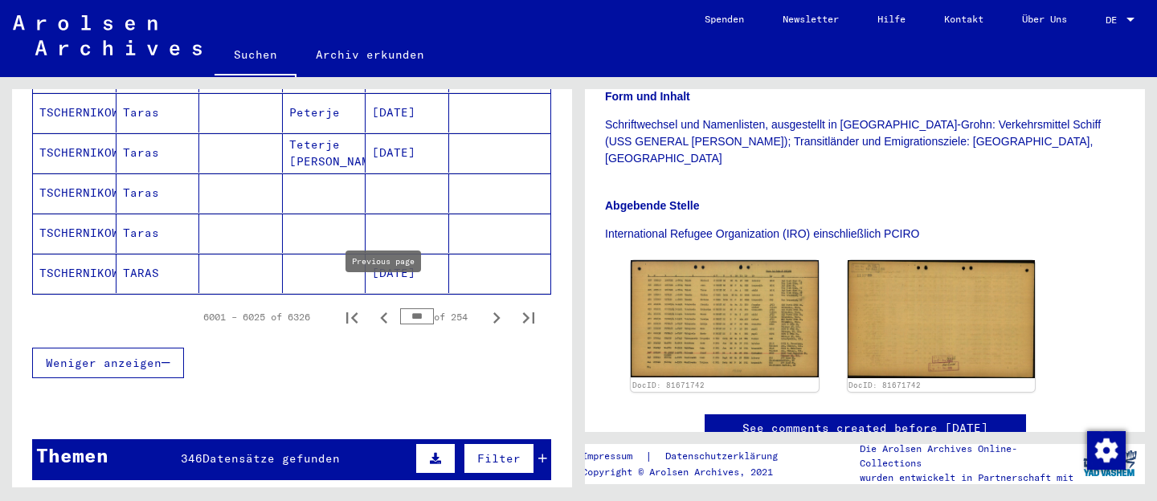
click at [385, 307] on icon "Previous page" at bounding box center [384, 318] width 22 height 22
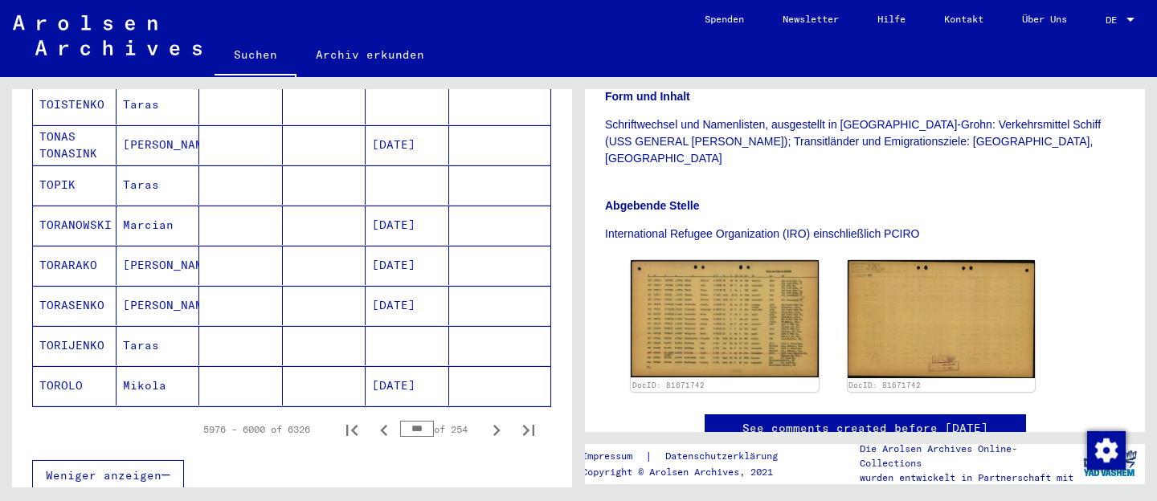
scroll to position [846, 0]
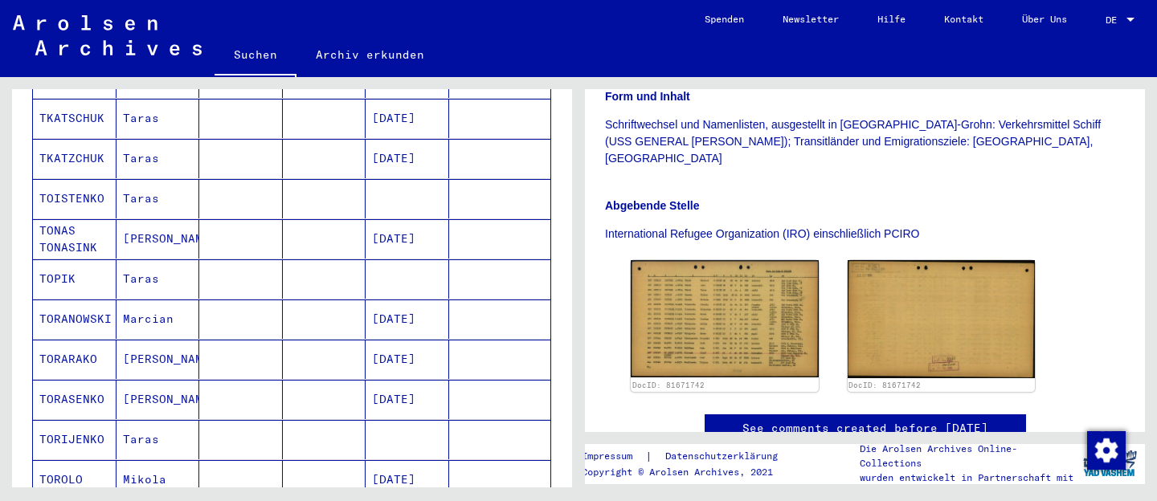
click at [142, 267] on mat-cell "Taras" at bounding box center [158, 278] width 84 height 39
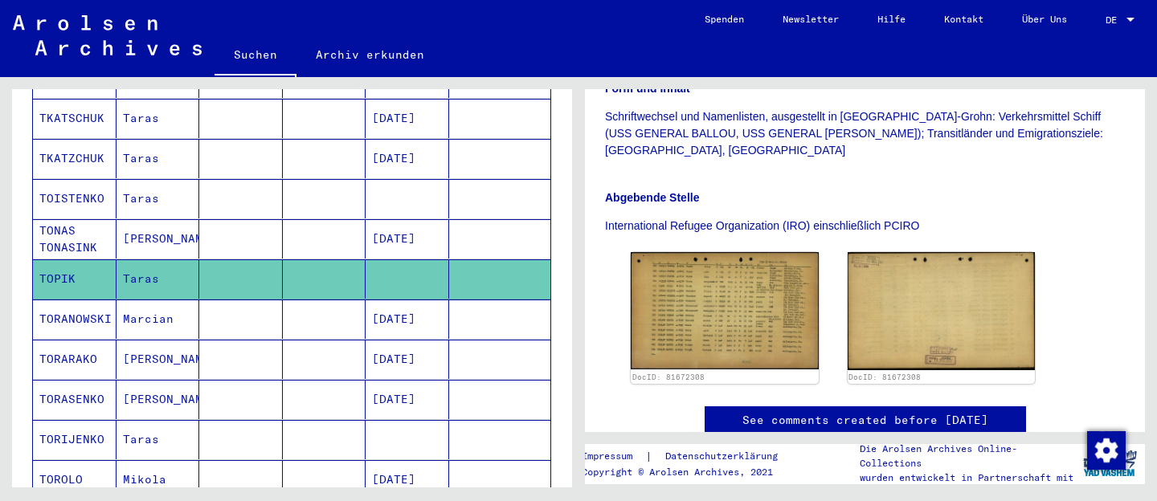
scroll to position [431, 0]
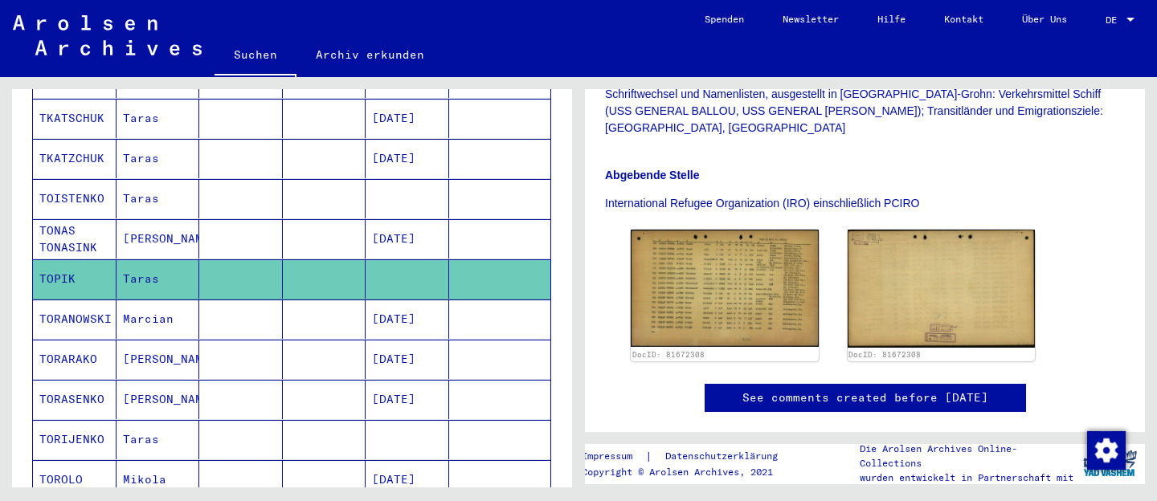
drag, startPoint x: 599, startPoint y: 129, endPoint x: 782, endPoint y: 133, distance: 184.0
click at [782, 133] on yv-its-full-details "3 Registrierungen und [MEDICAL_DATA] von Displaced Persons, Kindern und Vermiss…" at bounding box center [865, 62] width 560 height 766
copy p "International Refugee Organization"
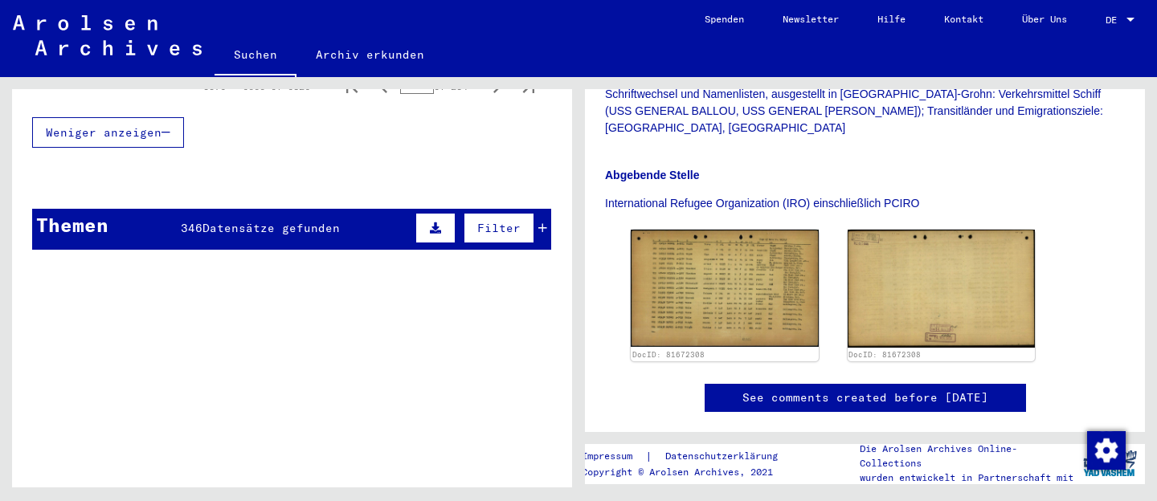
scroll to position [1172, 0]
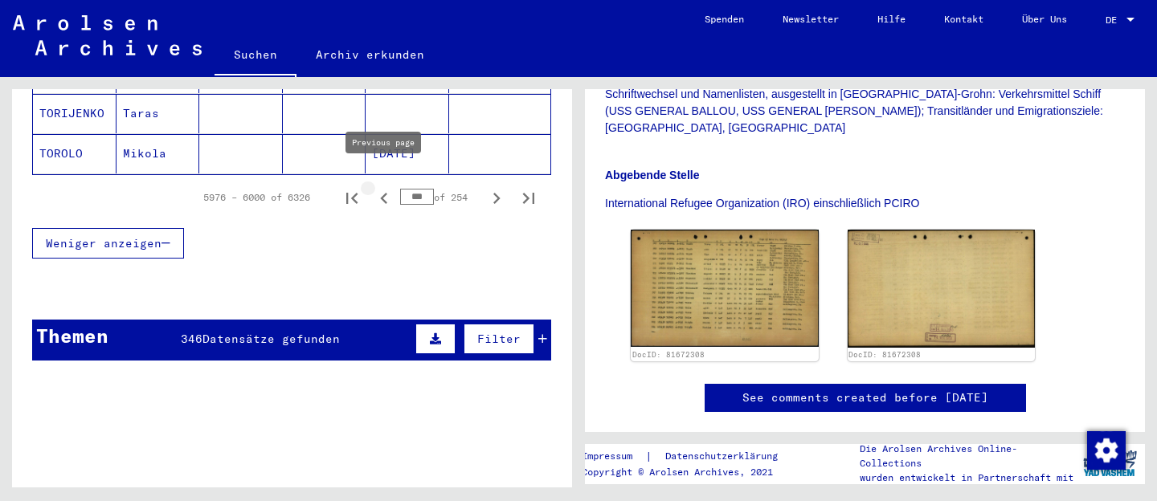
click at [386, 187] on icon "Previous page" at bounding box center [384, 198] width 22 height 22
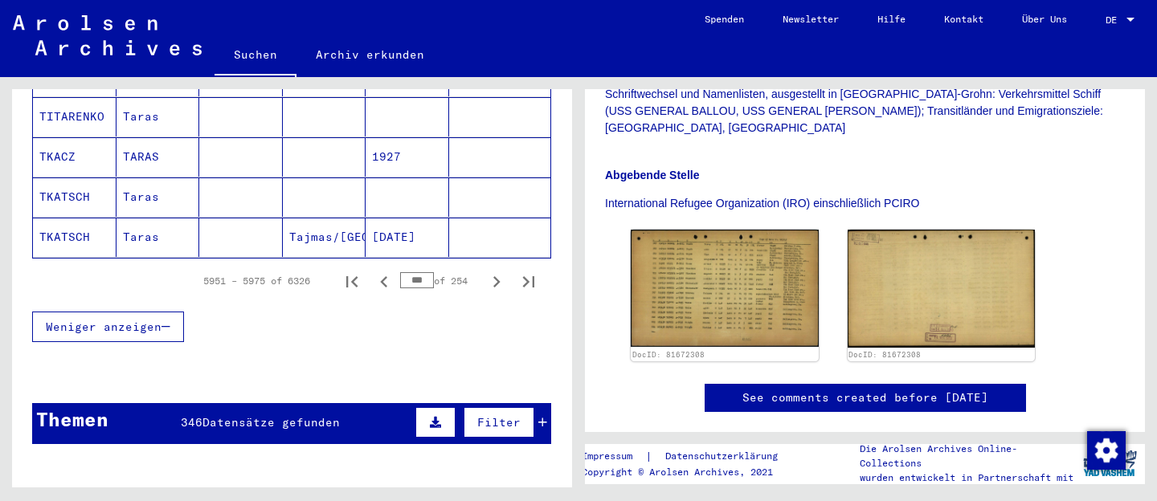
scroll to position [1106, 0]
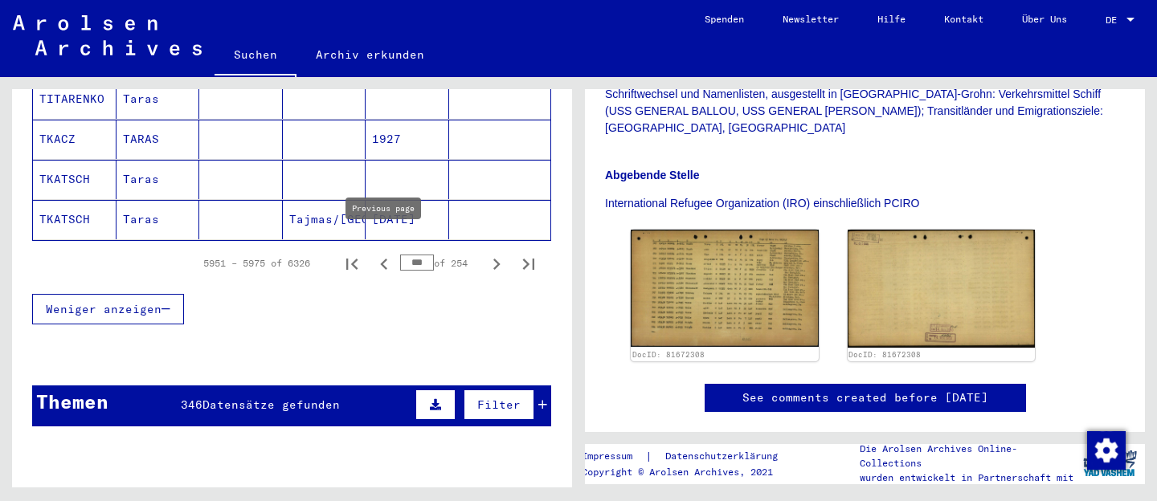
click at [388, 253] on icon "Previous page" at bounding box center [384, 264] width 22 height 22
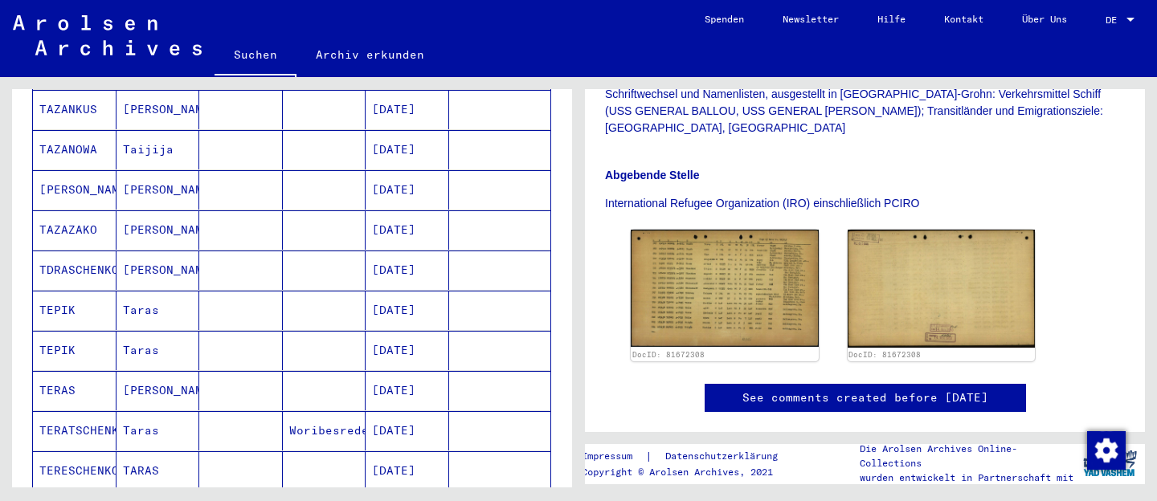
scroll to position [789, 0]
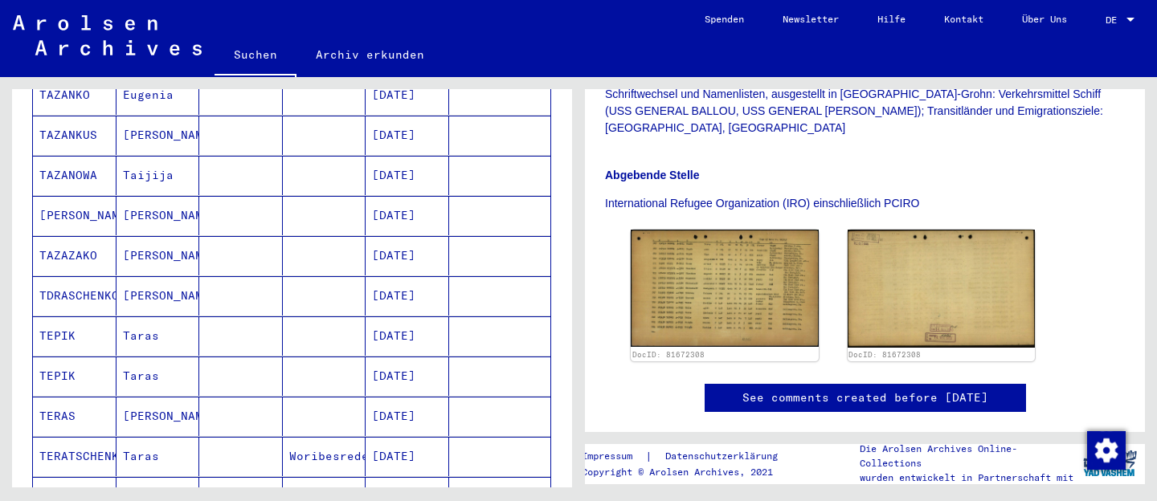
click at [125, 401] on mat-cell "[PERSON_NAME]" at bounding box center [158, 416] width 84 height 39
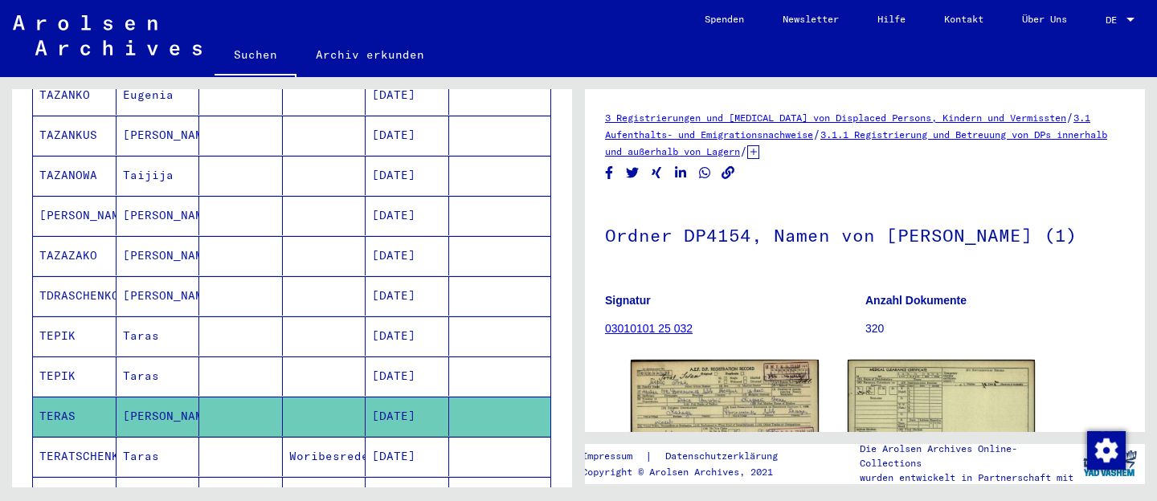
click at [161, 358] on mat-cell "Taras" at bounding box center [158, 376] width 84 height 39
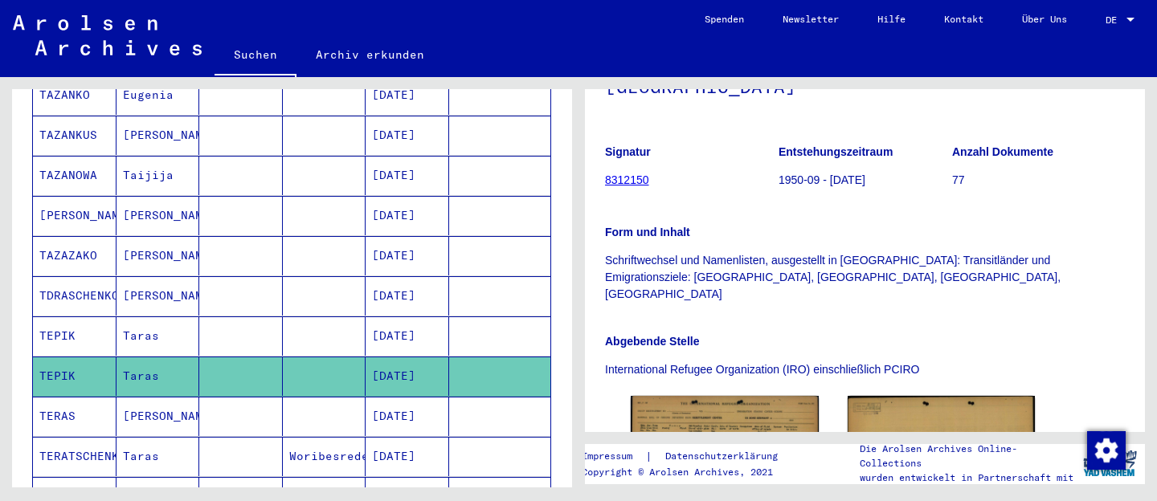
scroll to position [329, 0]
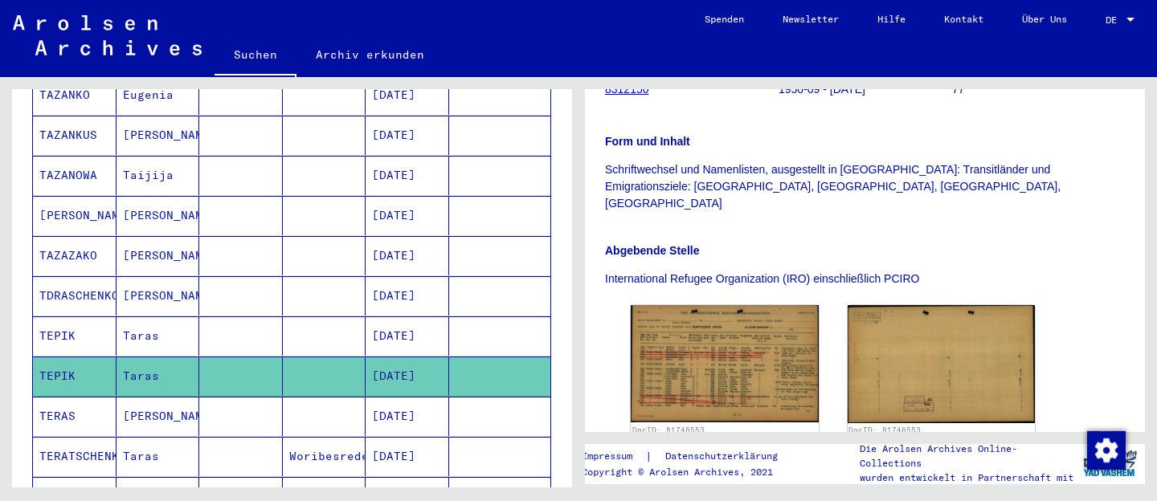
click at [206, 317] on mat-cell at bounding box center [241, 336] width 84 height 39
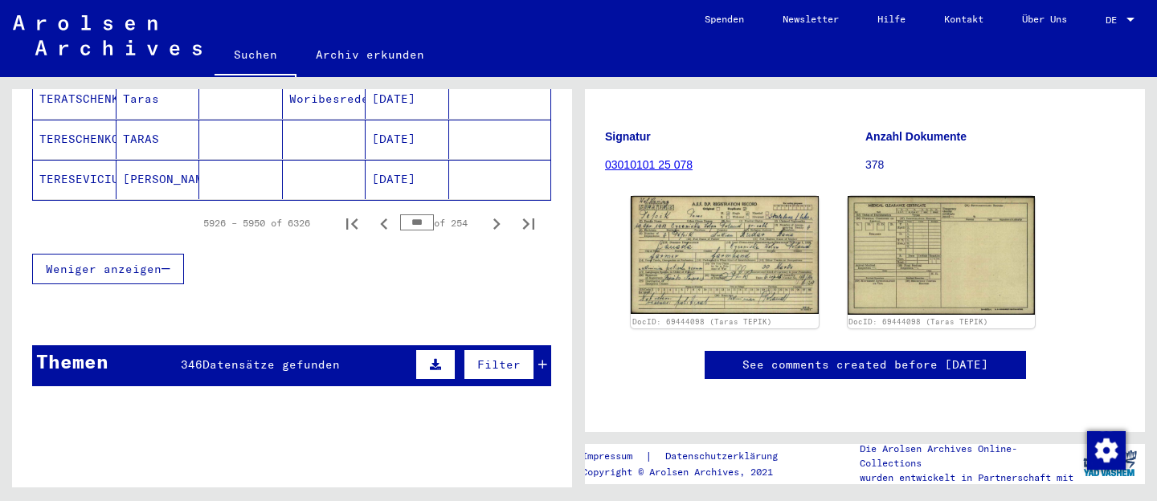
scroll to position [1152, 0]
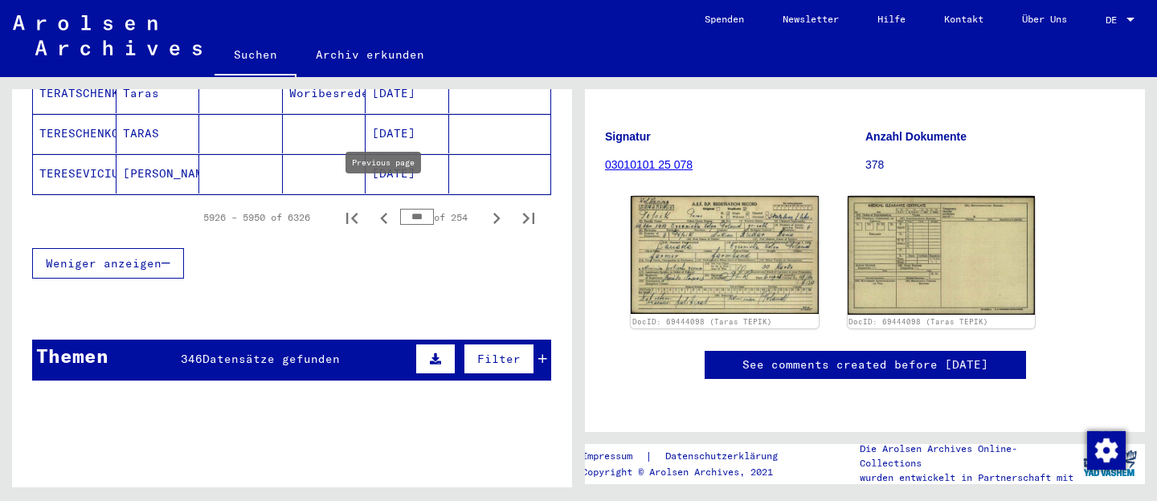
click at [386, 213] on icon "Previous page" at bounding box center [383, 218] width 7 height 11
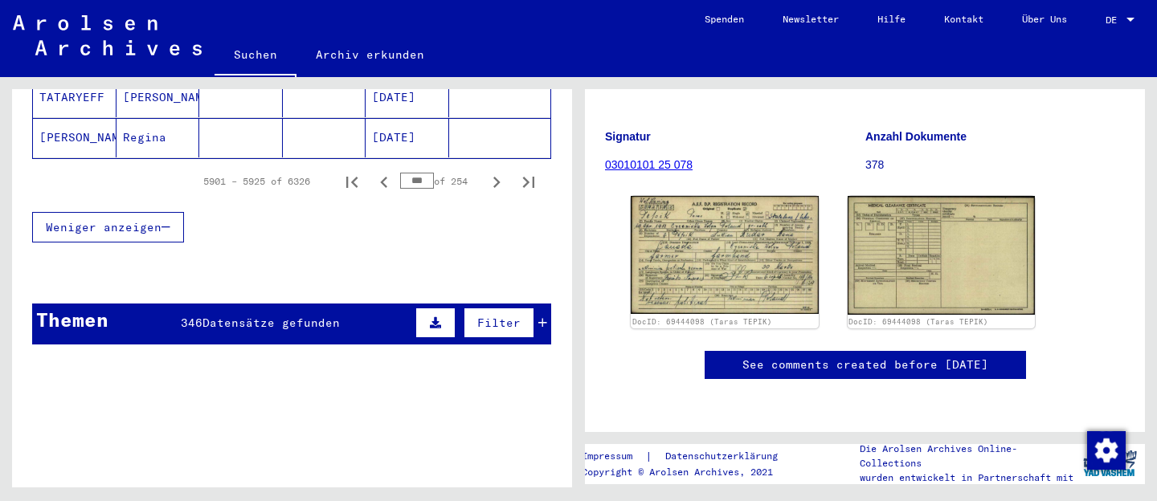
scroll to position [1063, 0]
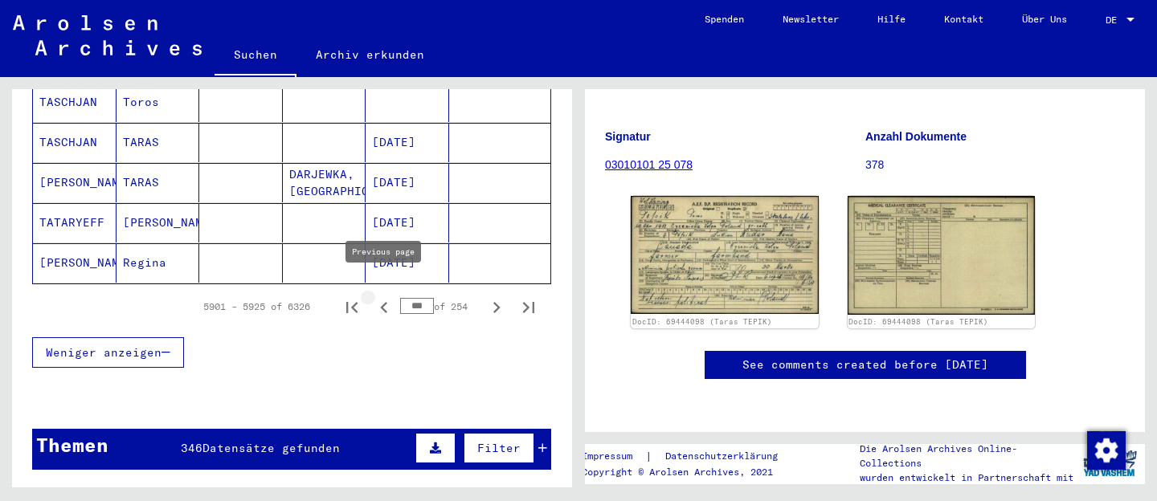
click at [380, 296] on icon "Previous page" at bounding box center [384, 307] width 22 height 22
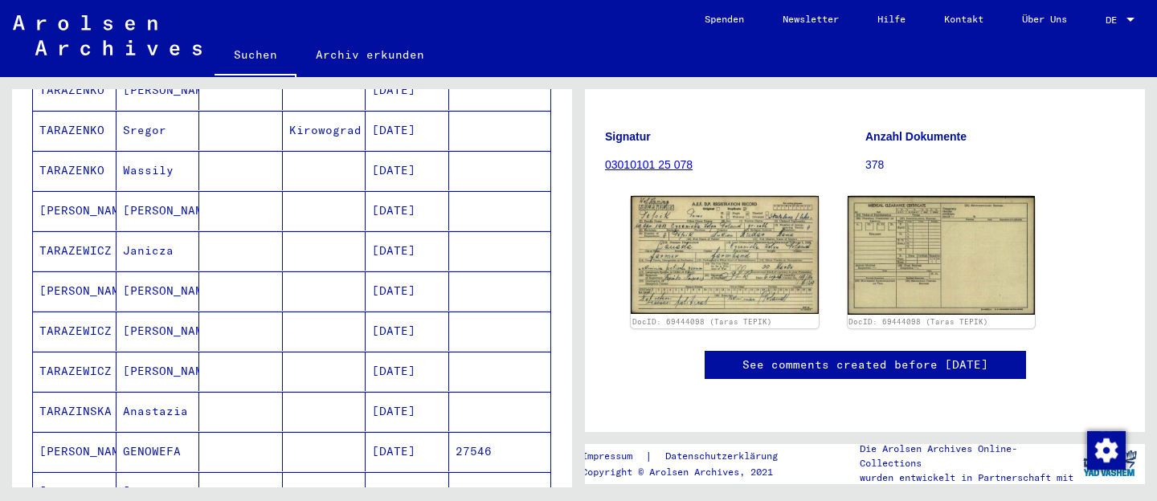
scroll to position [1166, 0]
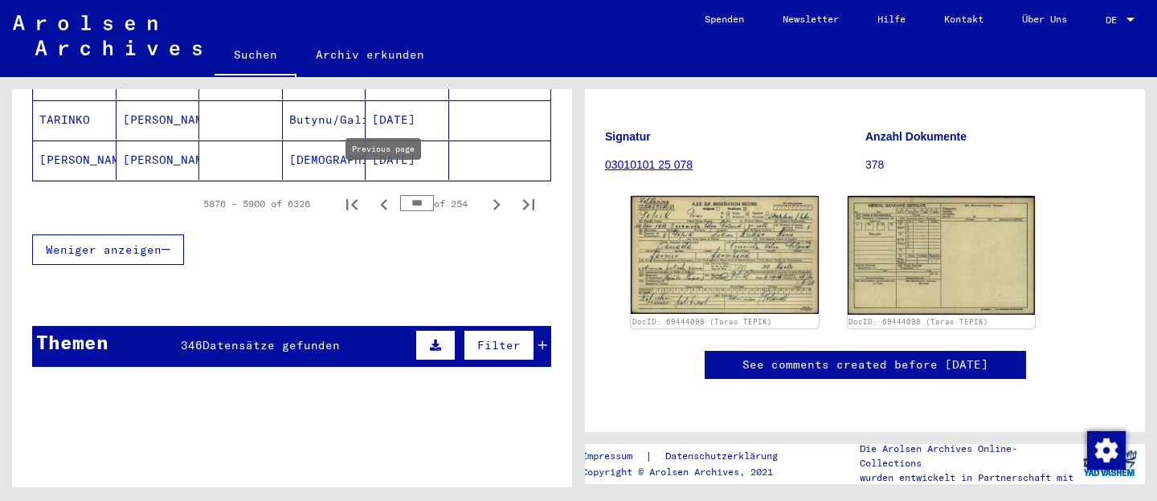
click at [386, 194] on icon "Previous page" at bounding box center [384, 205] width 22 height 22
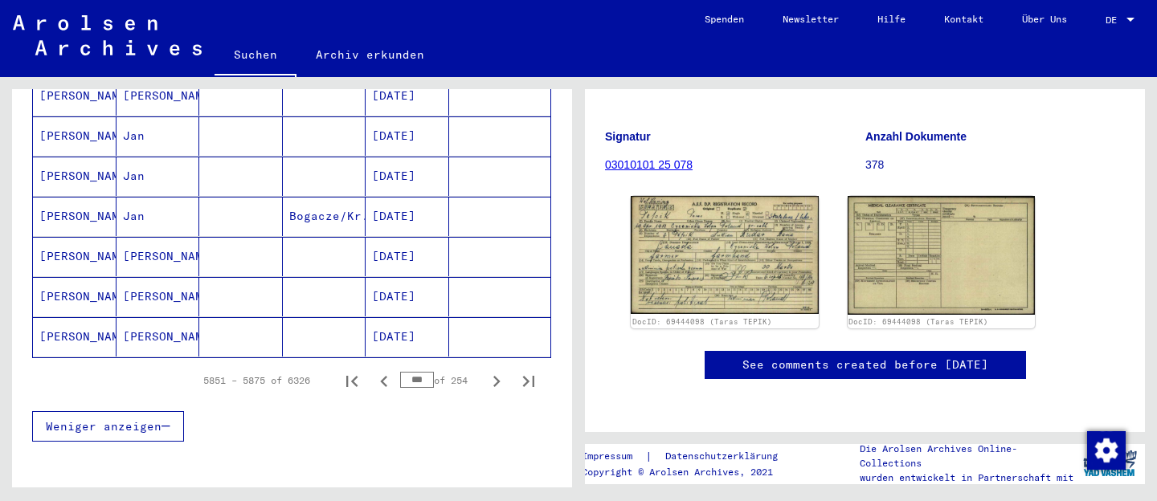
scroll to position [1012, 0]
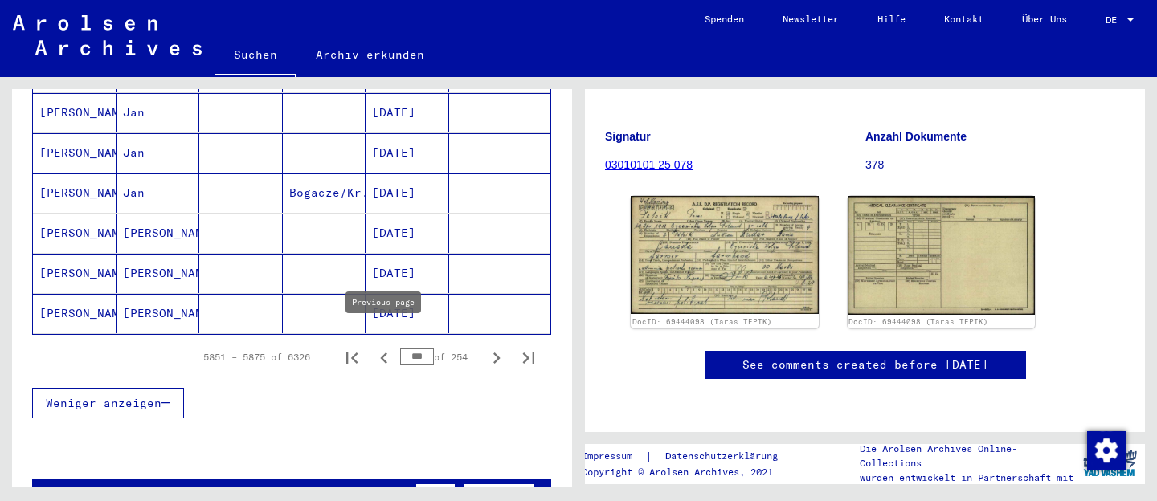
click at [375, 347] on icon "Previous page" at bounding box center [384, 358] width 22 height 22
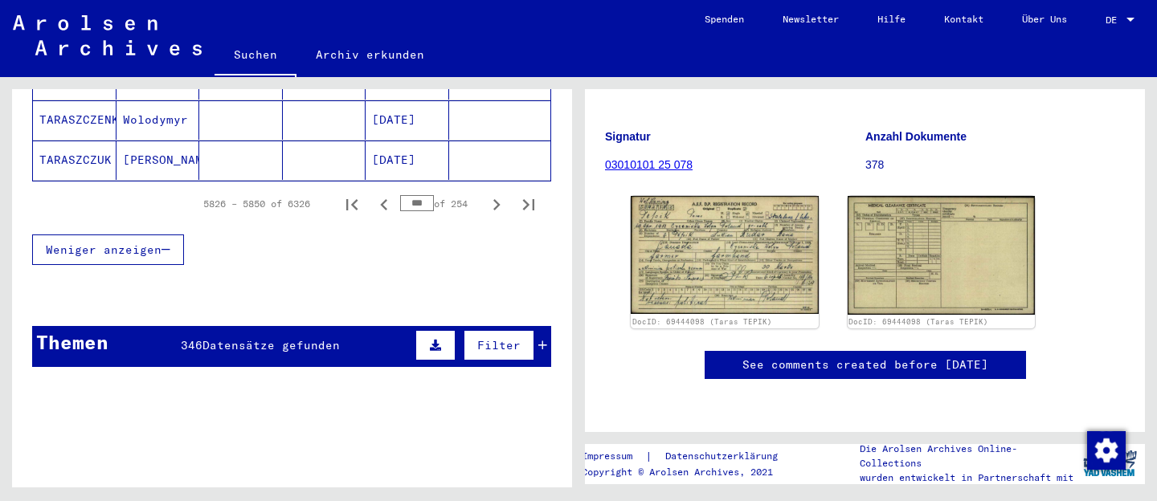
scroll to position [1167, 0]
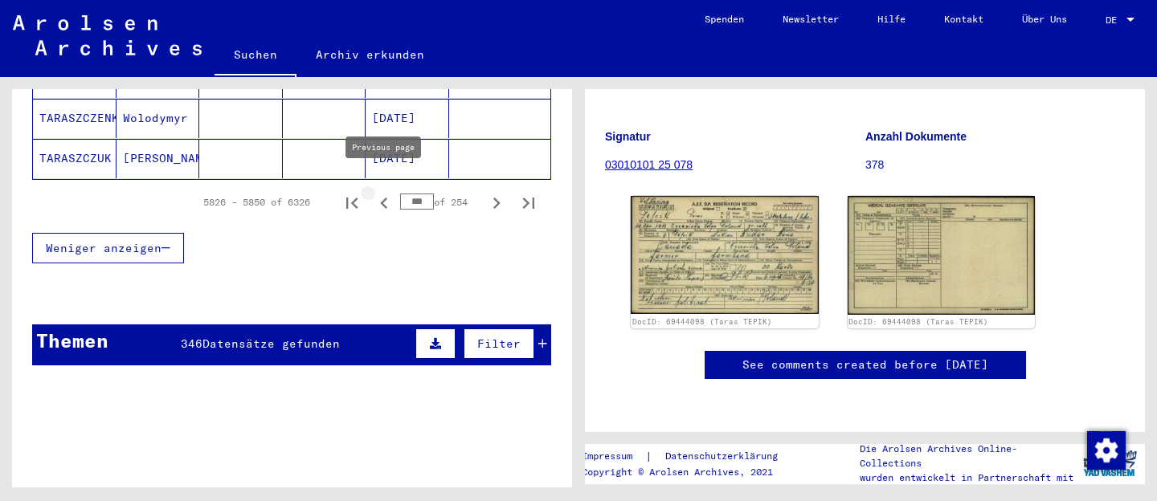
click at [389, 192] on icon "Previous page" at bounding box center [384, 203] width 22 height 22
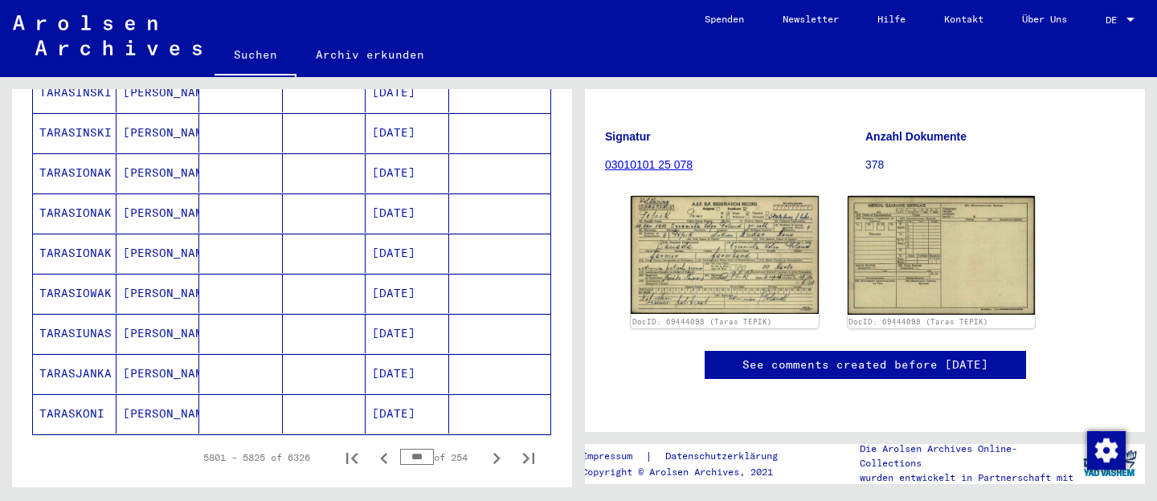
scroll to position [1233, 0]
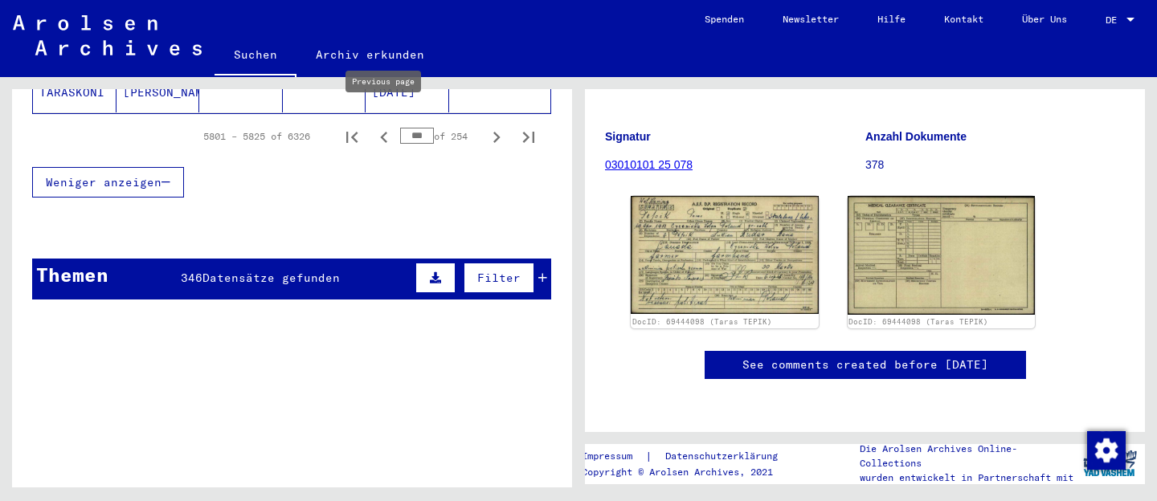
click at [382, 132] on icon "Previous page" at bounding box center [383, 137] width 7 height 11
type input "***"
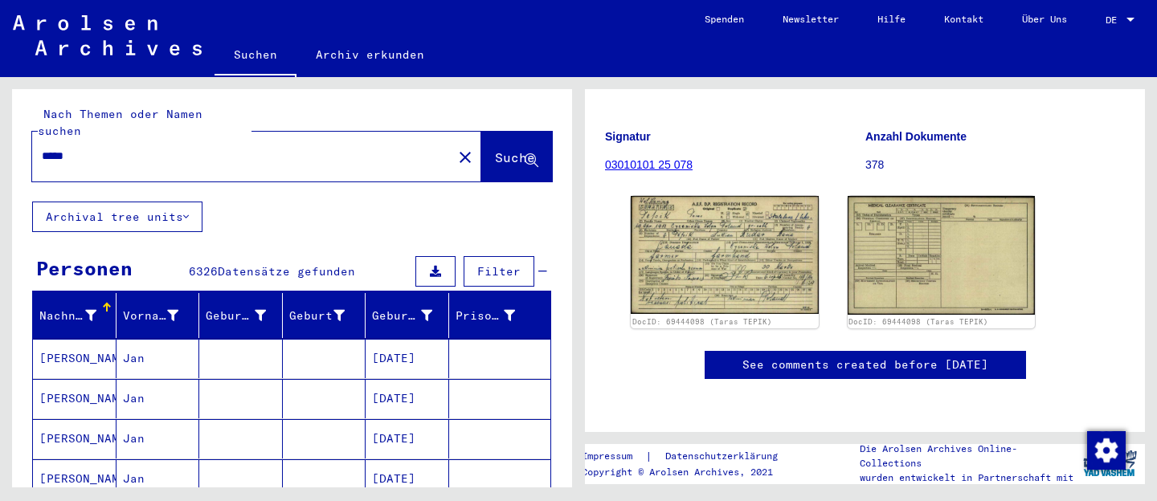
scroll to position [0, 0]
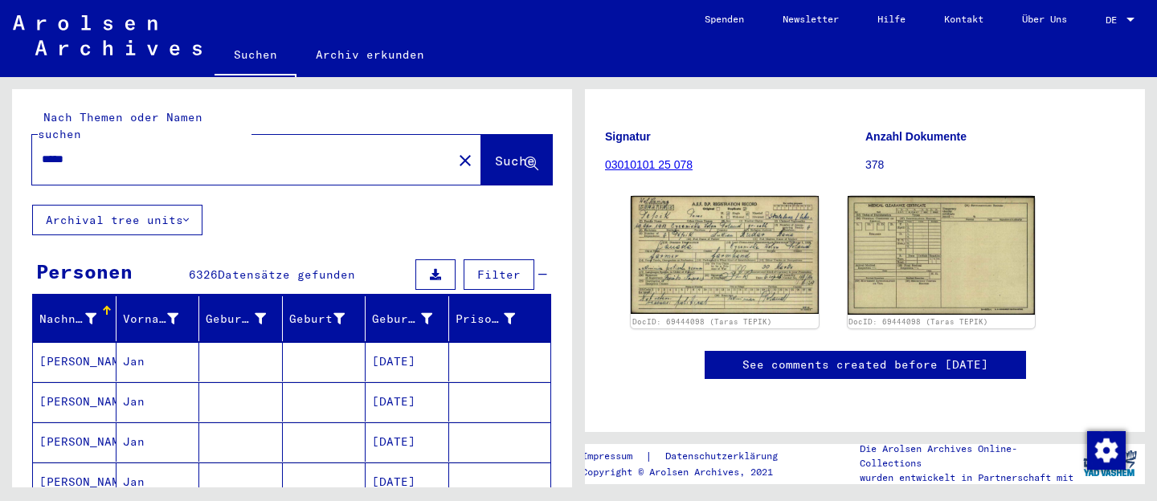
click at [199, 151] on input "*****" at bounding box center [242, 159] width 401 height 17
type input "****"
